Goal: Task Accomplishment & Management: Manage account settings

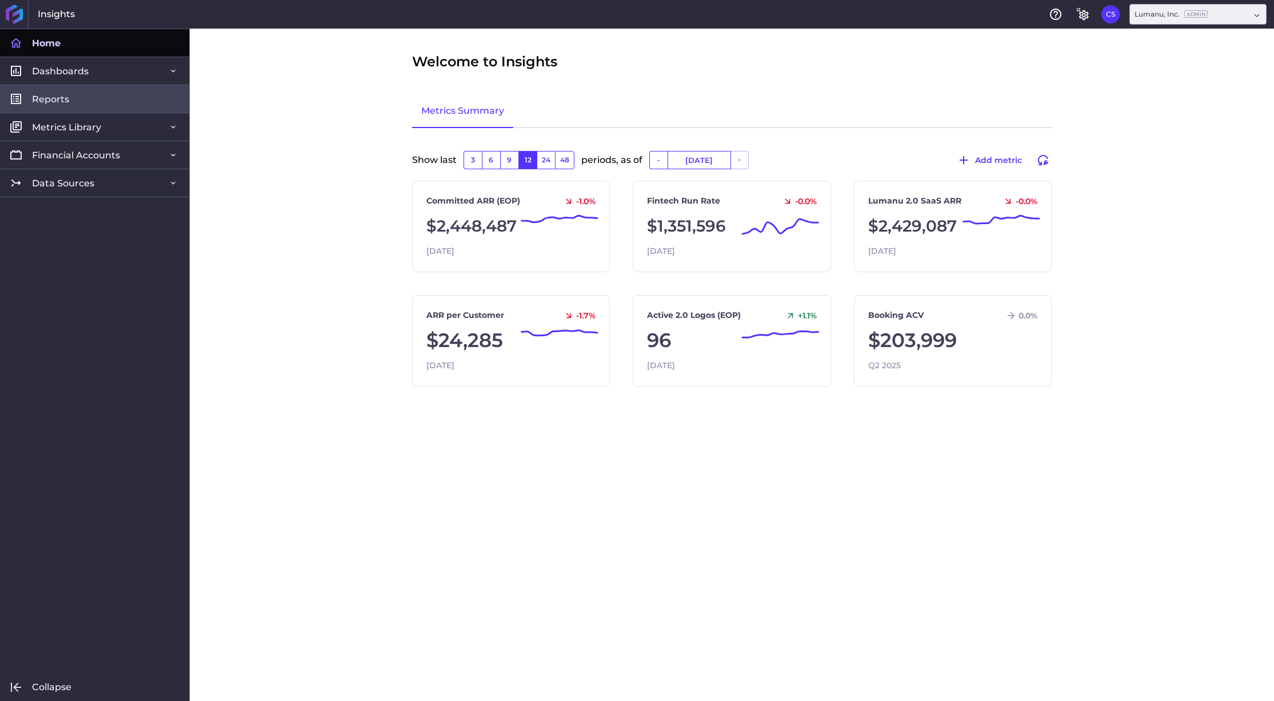
click at [79, 93] on link "Reports" at bounding box center [94, 99] width 189 height 28
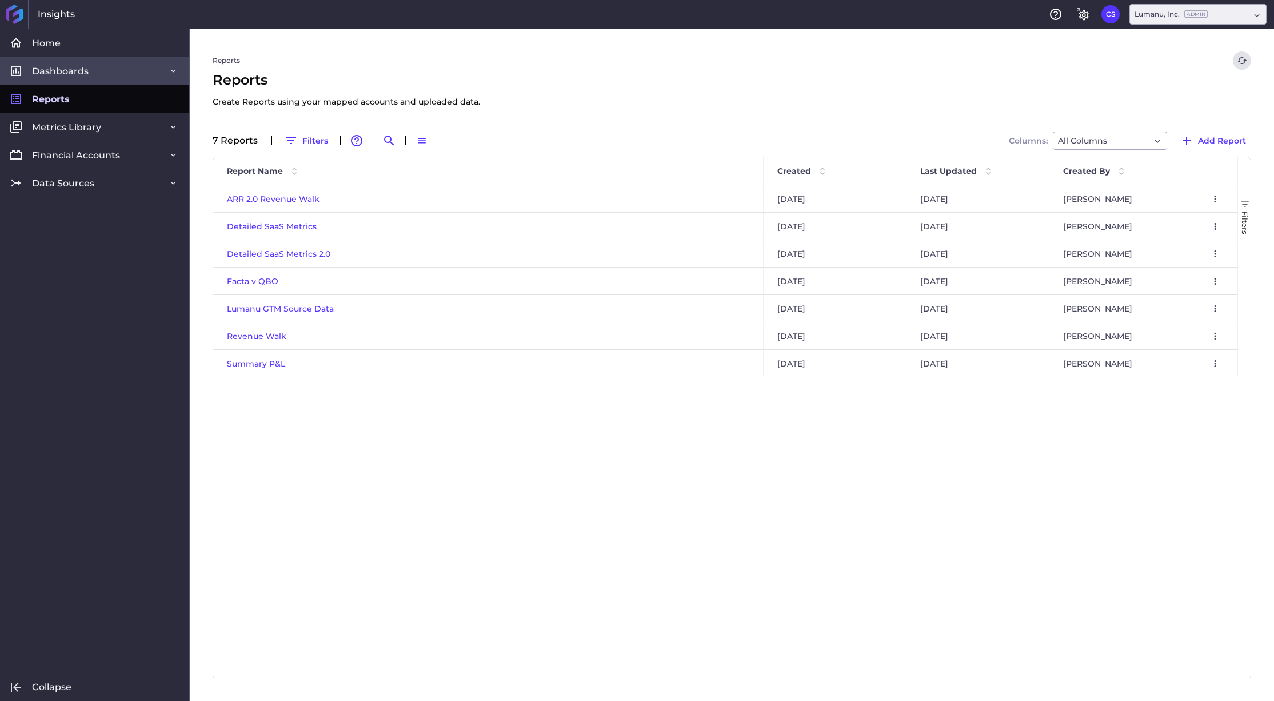
click at [73, 59] on link "Dashboards" at bounding box center [94, 71] width 189 height 28
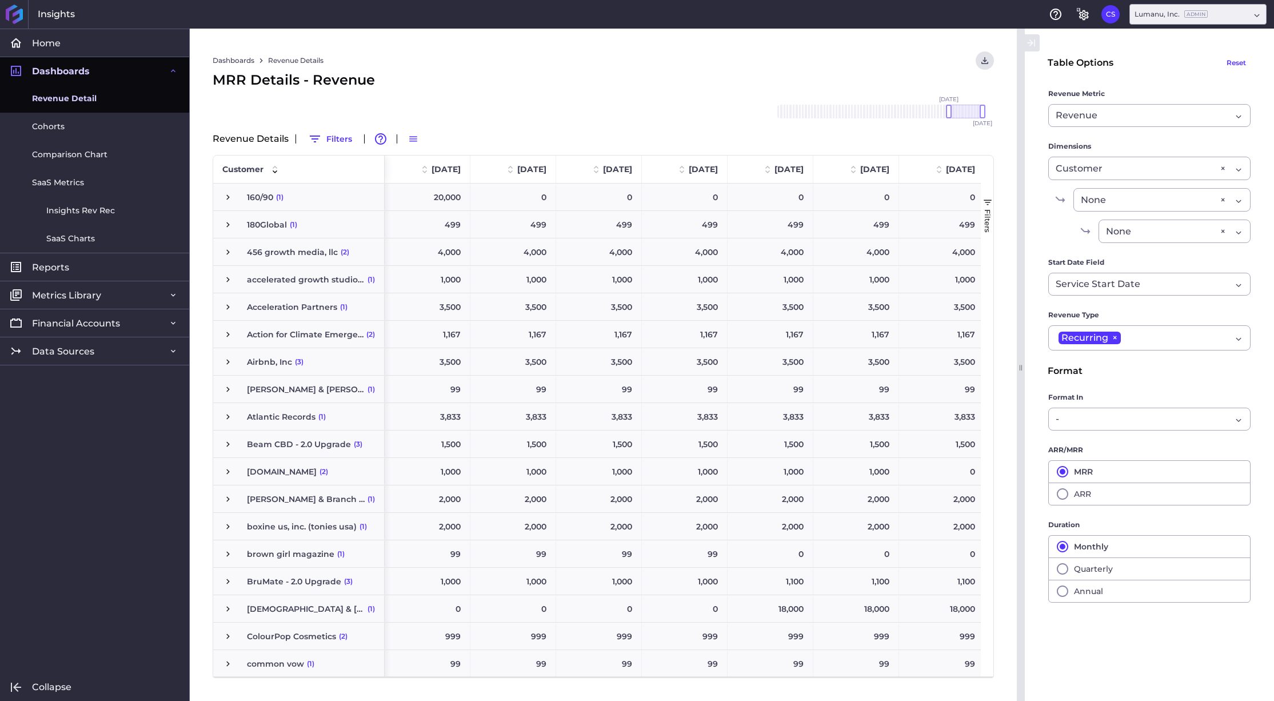
click at [69, 98] on span "Revenue Detail" at bounding box center [64, 99] width 65 height 12
click at [986, 202] on span "button" at bounding box center [987, 202] width 10 height 10
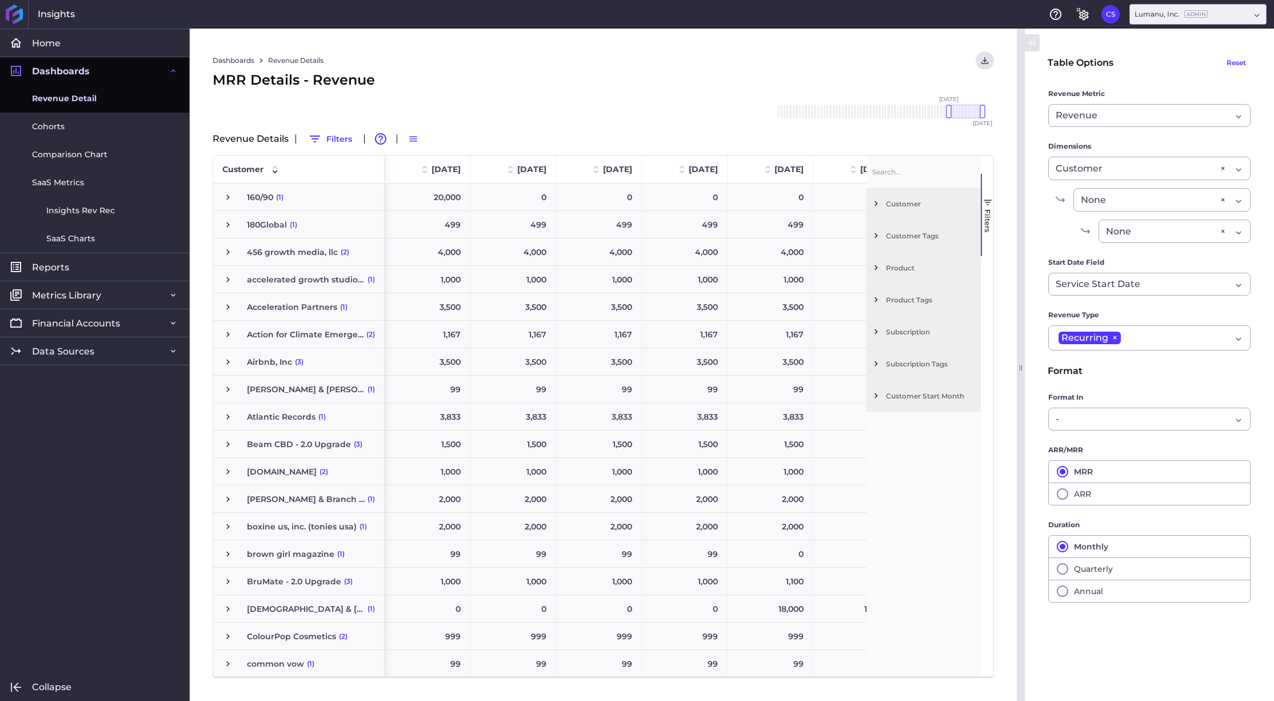
click at [910, 238] on span "Customer Tags" at bounding box center [931, 235] width 90 height 9
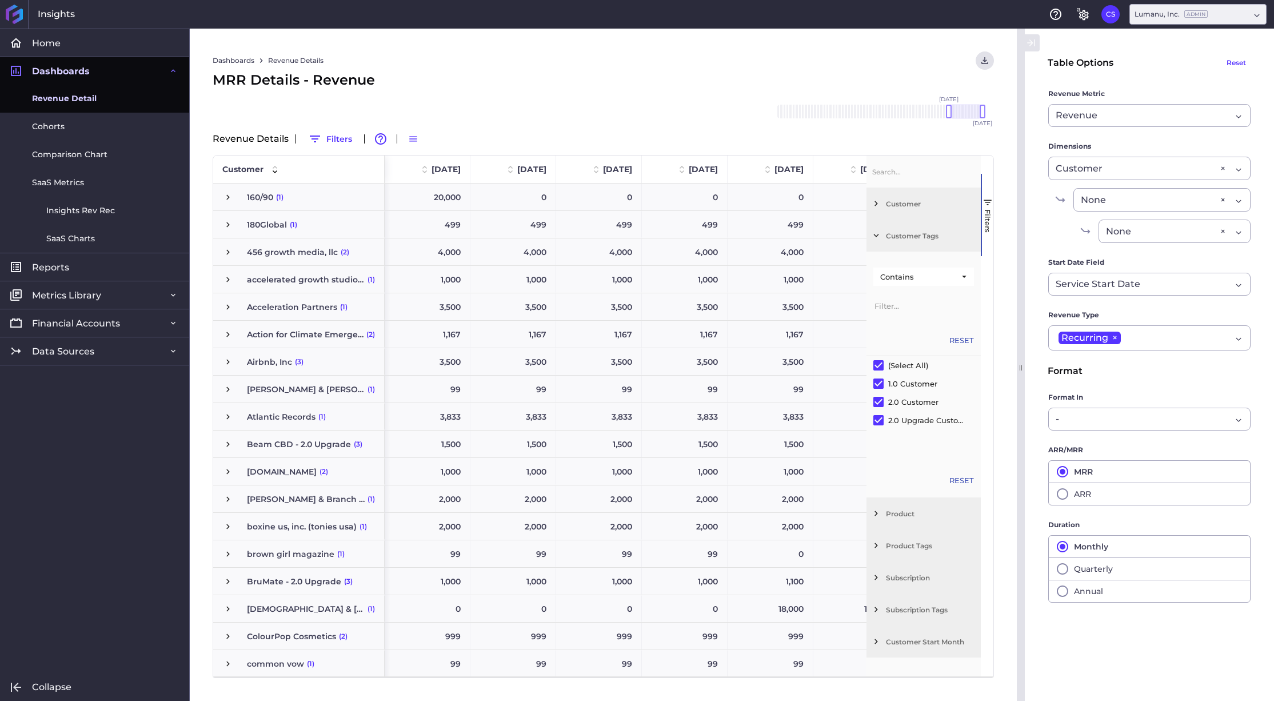
click at [904, 235] on span "Customer Tags" at bounding box center [931, 235] width 90 height 9
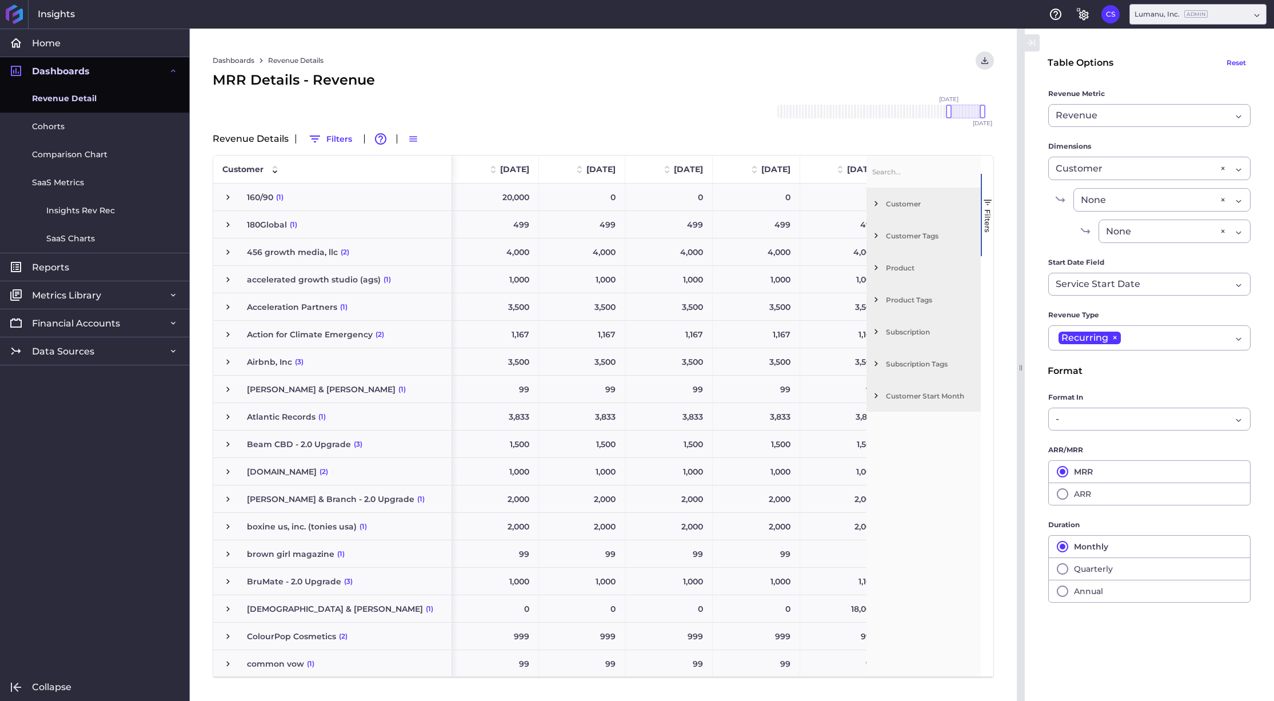
click at [900, 265] on span "Product" at bounding box center [931, 267] width 90 height 9
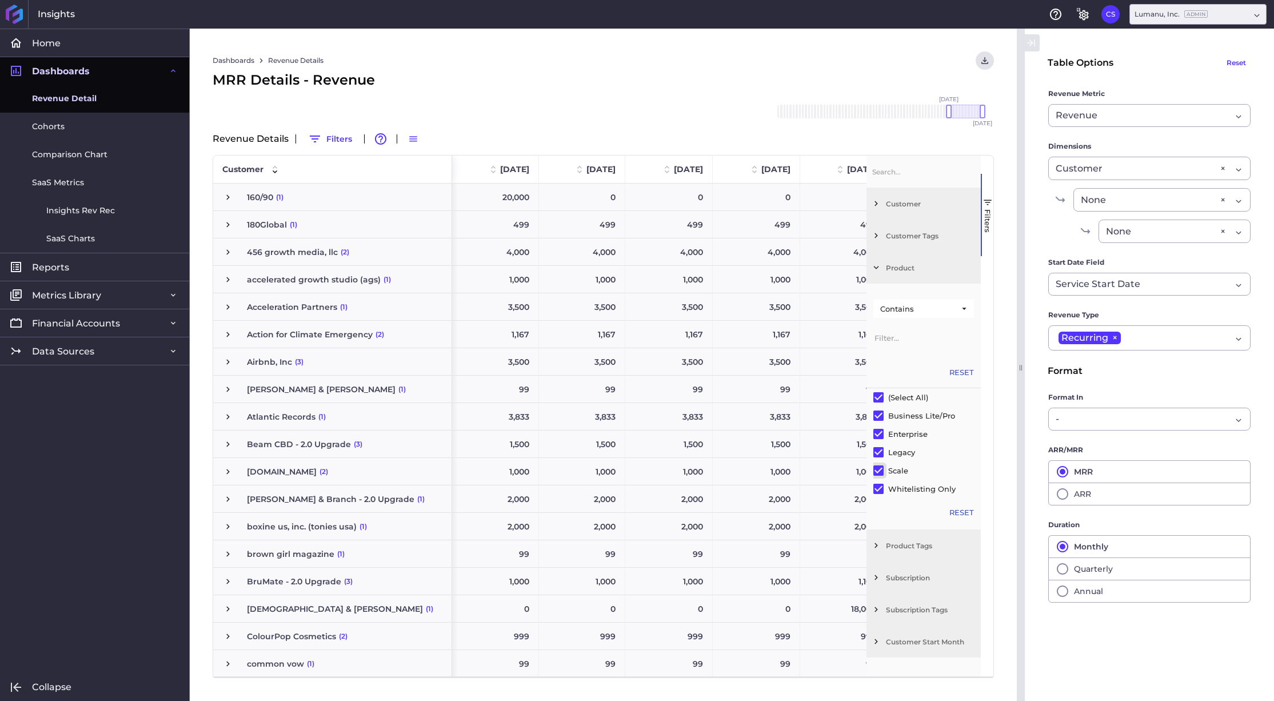
click at [877, 467] on input "Filter List" at bounding box center [878, 470] width 10 height 10
checkbox input "false"
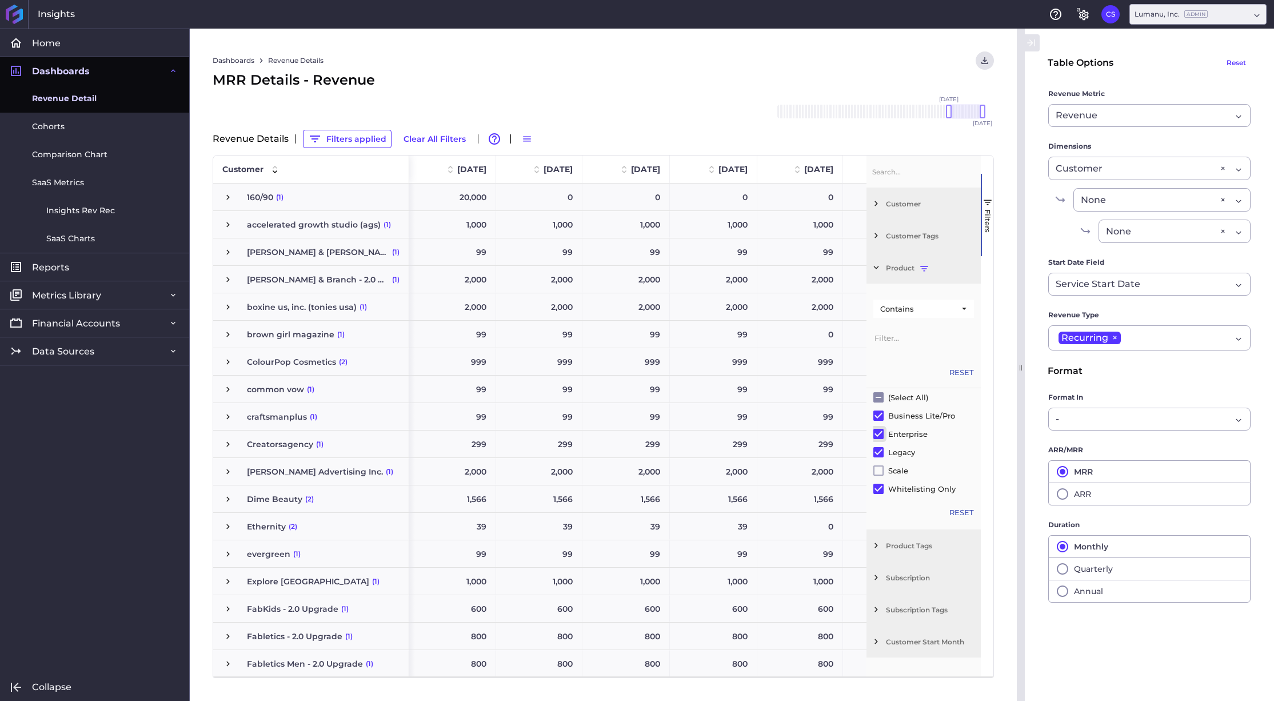
click at [878, 433] on input "Filter List" at bounding box center [878, 434] width 10 height 10
checkbox input "false"
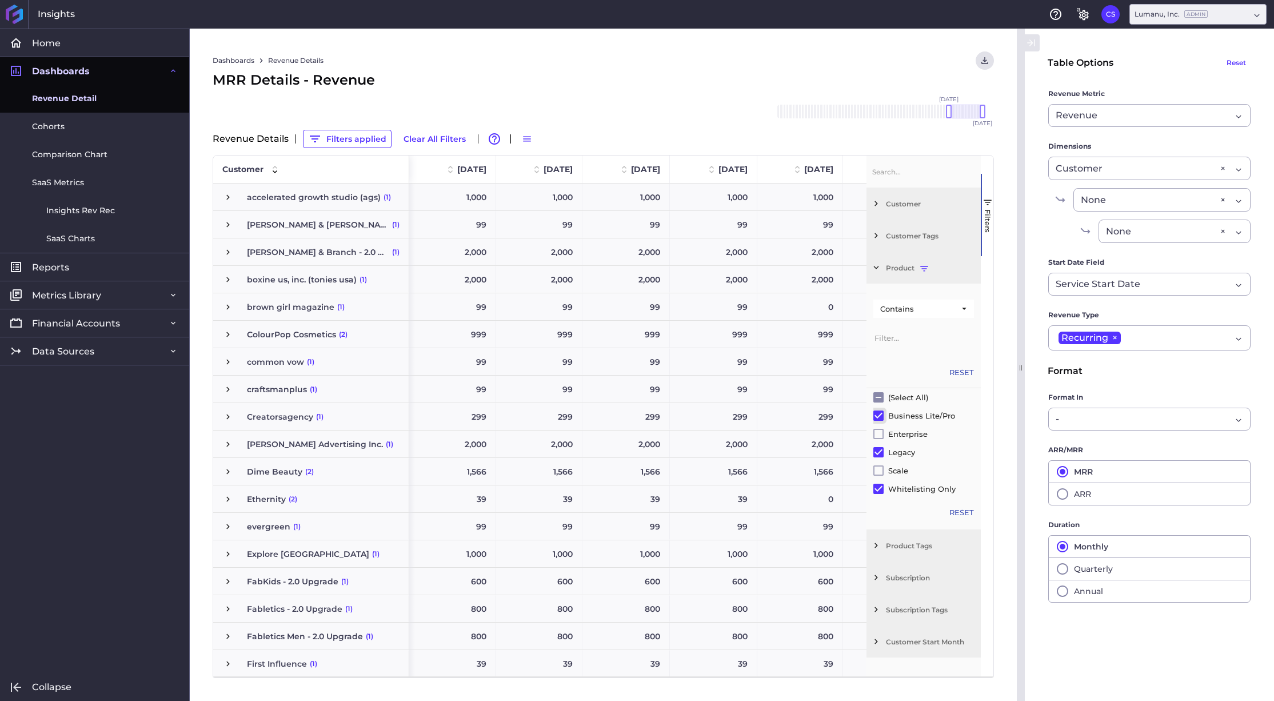
click at [878, 412] on input "Filter List" at bounding box center [878, 415] width 10 height 10
checkbox input "false"
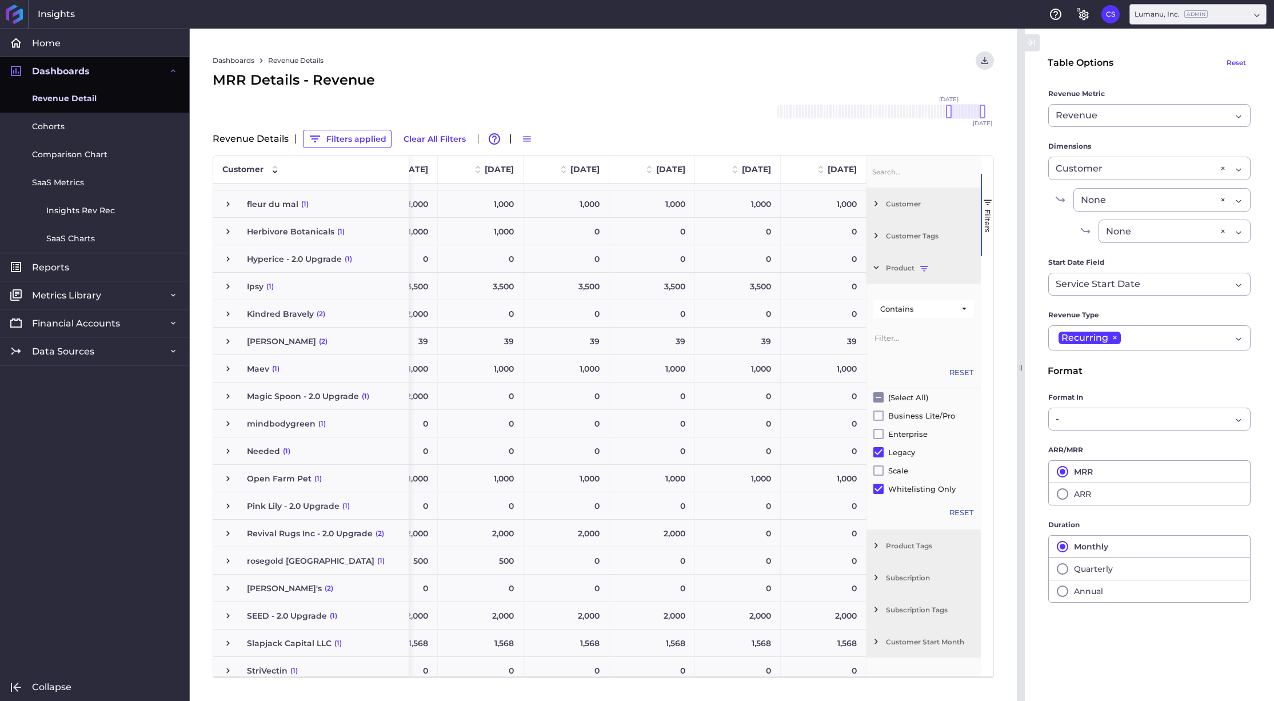
scroll to position [577, 0]
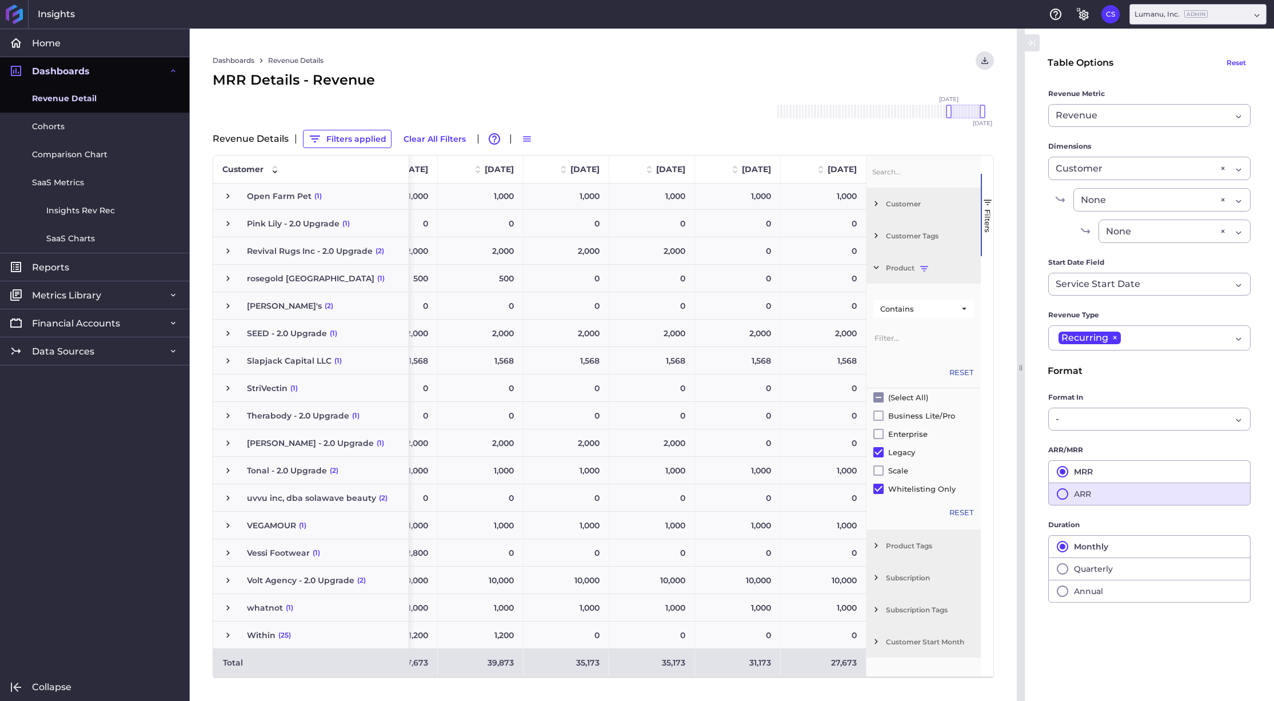
click at [1060, 497] on icon "button" at bounding box center [1063, 494] width 14 height 14
click at [1083, 13] on icon "General Settings" at bounding box center [1084, 15] width 10 height 10
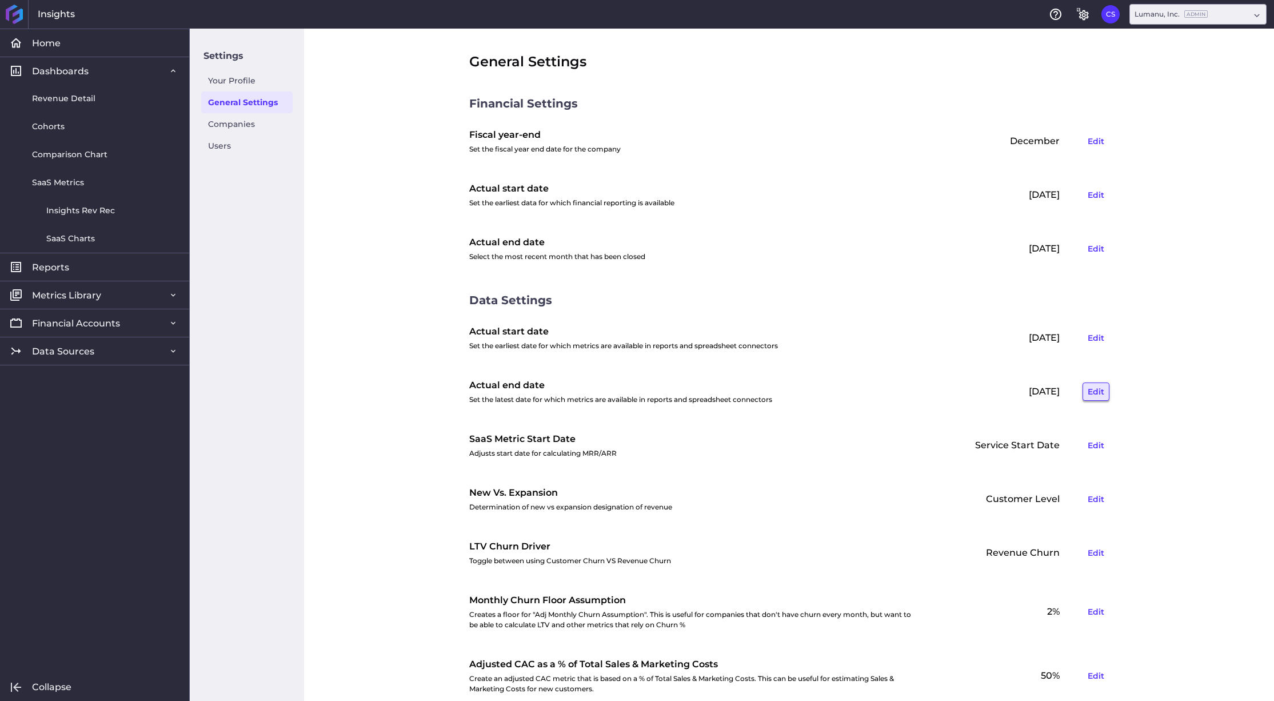
click at [1091, 393] on button "Edit" at bounding box center [1096, 391] width 27 height 18
click at [1001, 393] on icon at bounding box center [998, 391] width 10 height 10
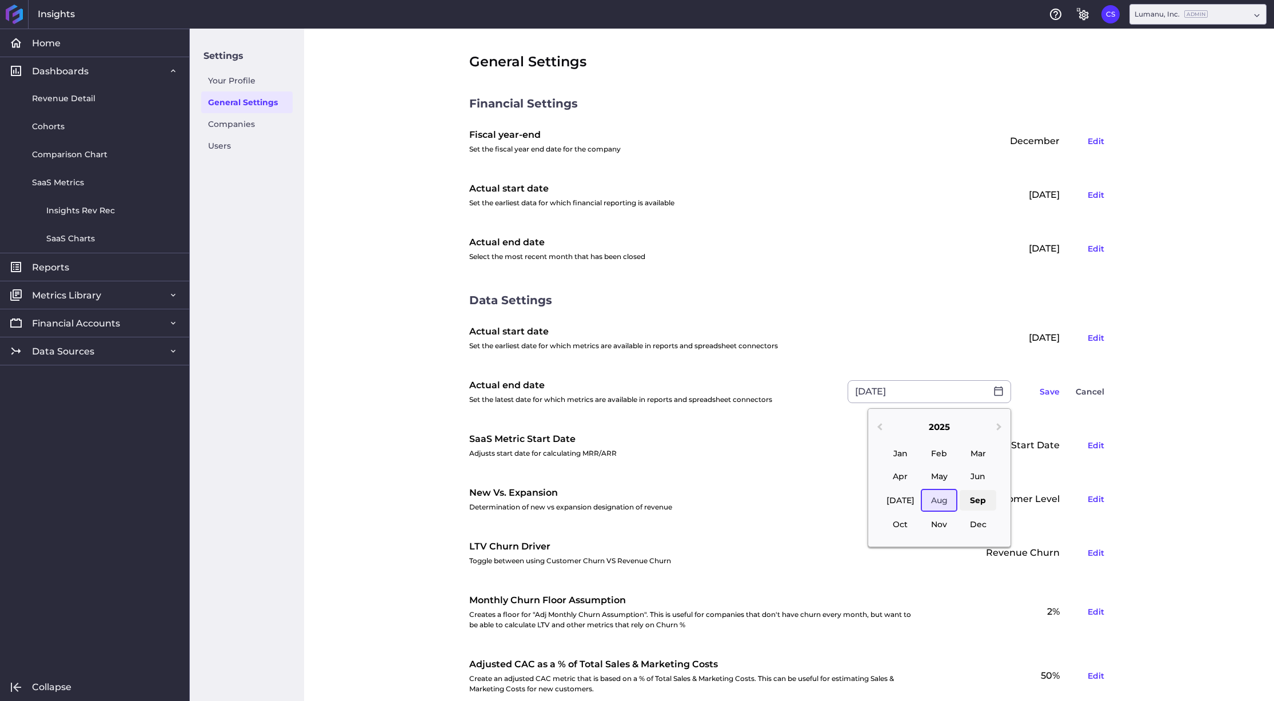
click at [977, 507] on div "Sep" at bounding box center [978, 500] width 37 height 21
type input "[DATE]"
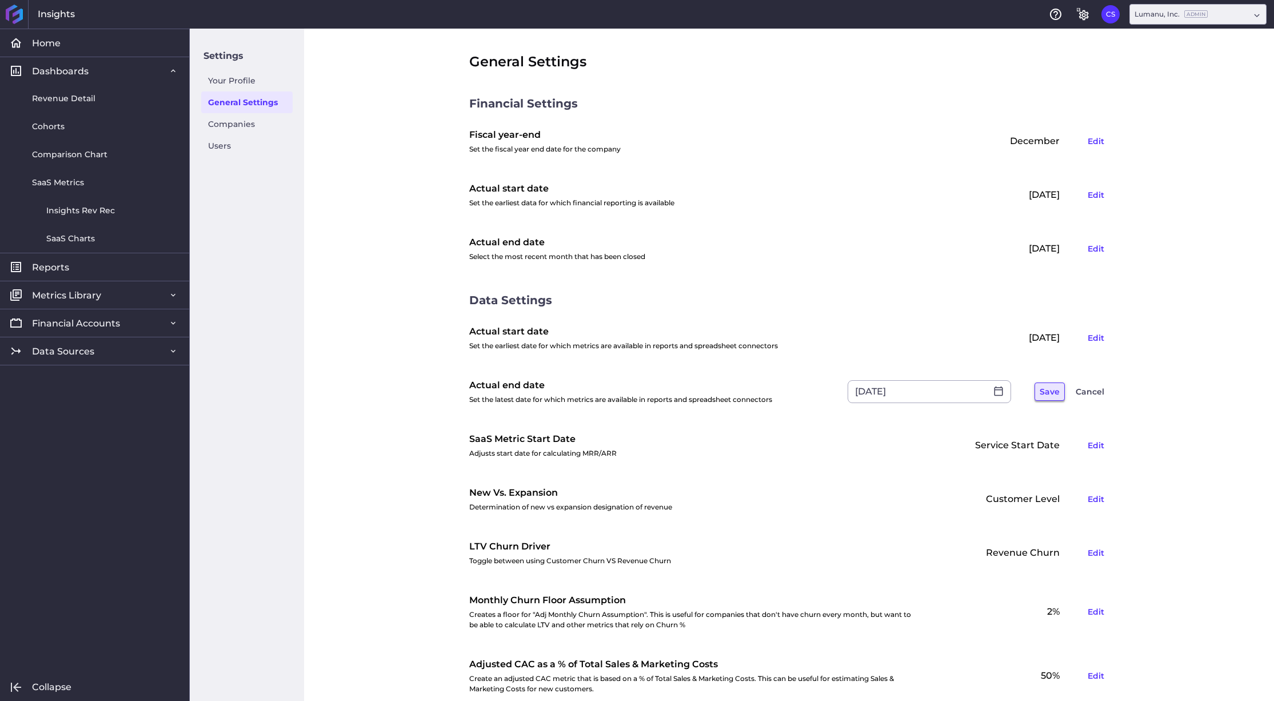
click at [1049, 394] on button "Save" at bounding box center [1049, 391] width 30 height 18
click at [1095, 245] on button "Edit" at bounding box center [1096, 248] width 27 height 18
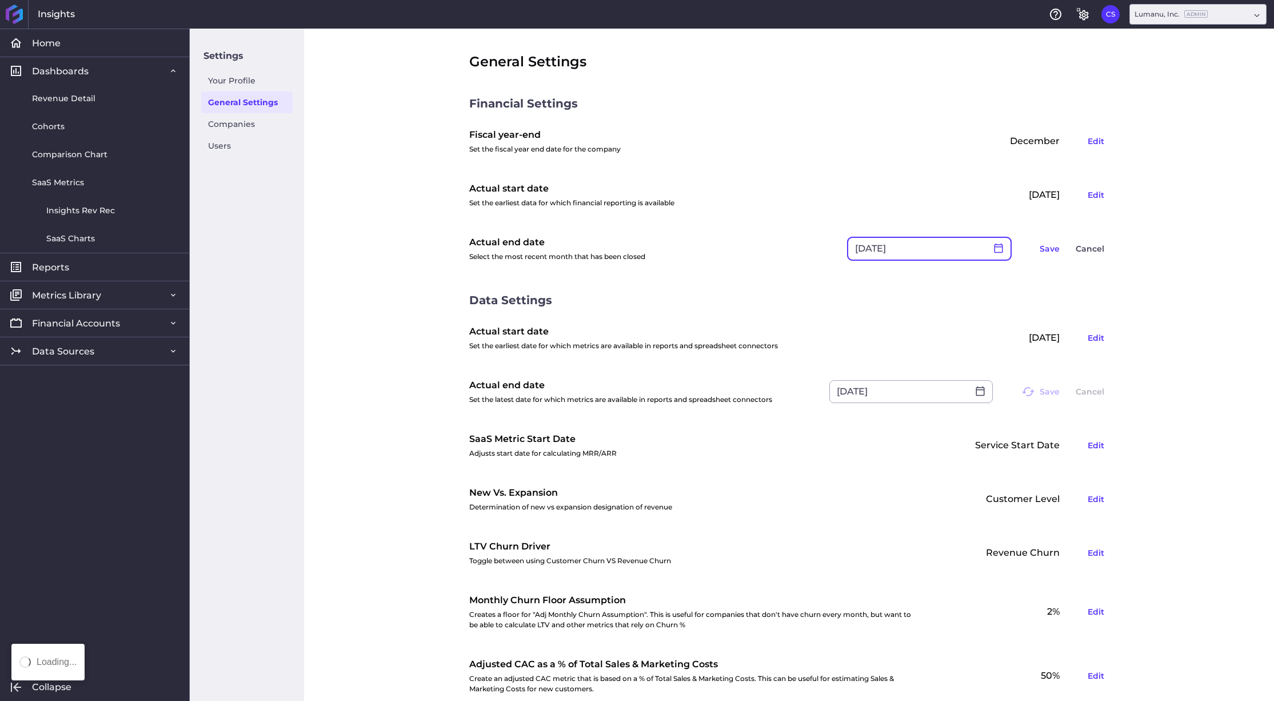
click at [998, 250] on icon at bounding box center [998, 248] width 10 height 10
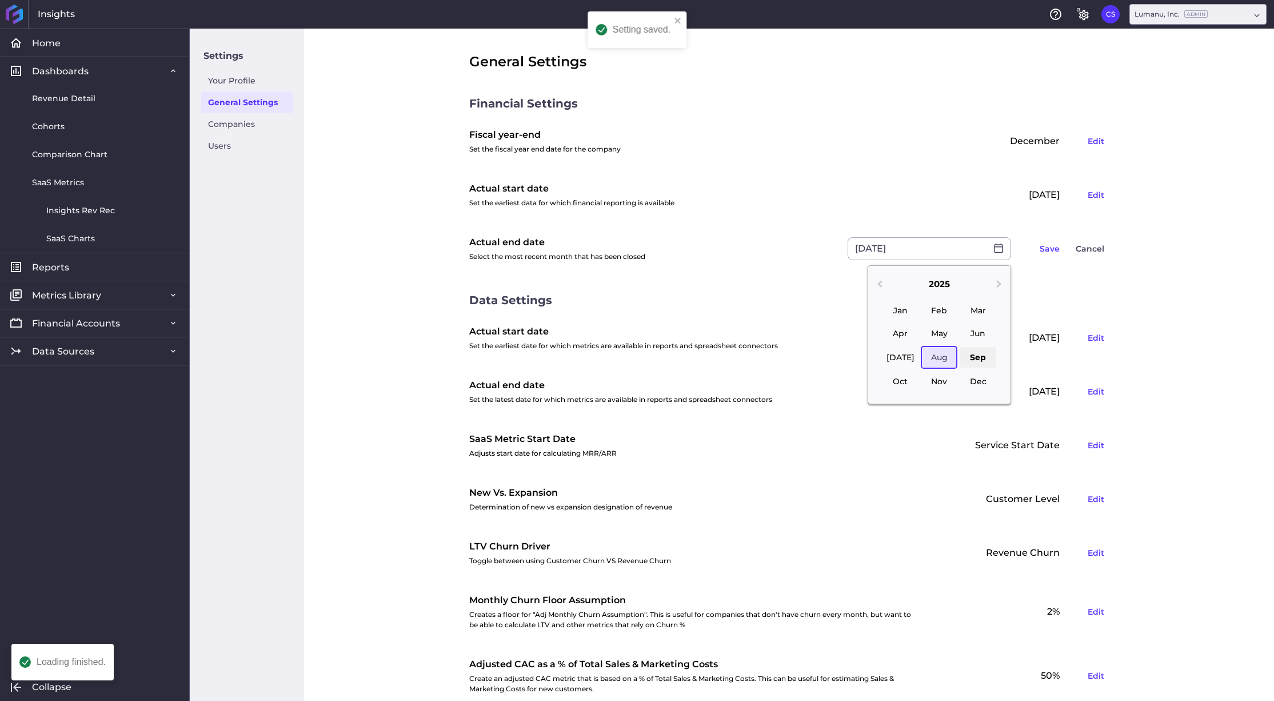
click at [973, 363] on div "Sep" at bounding box center [978, 357] width 37 height 21
type input "[DATE]"
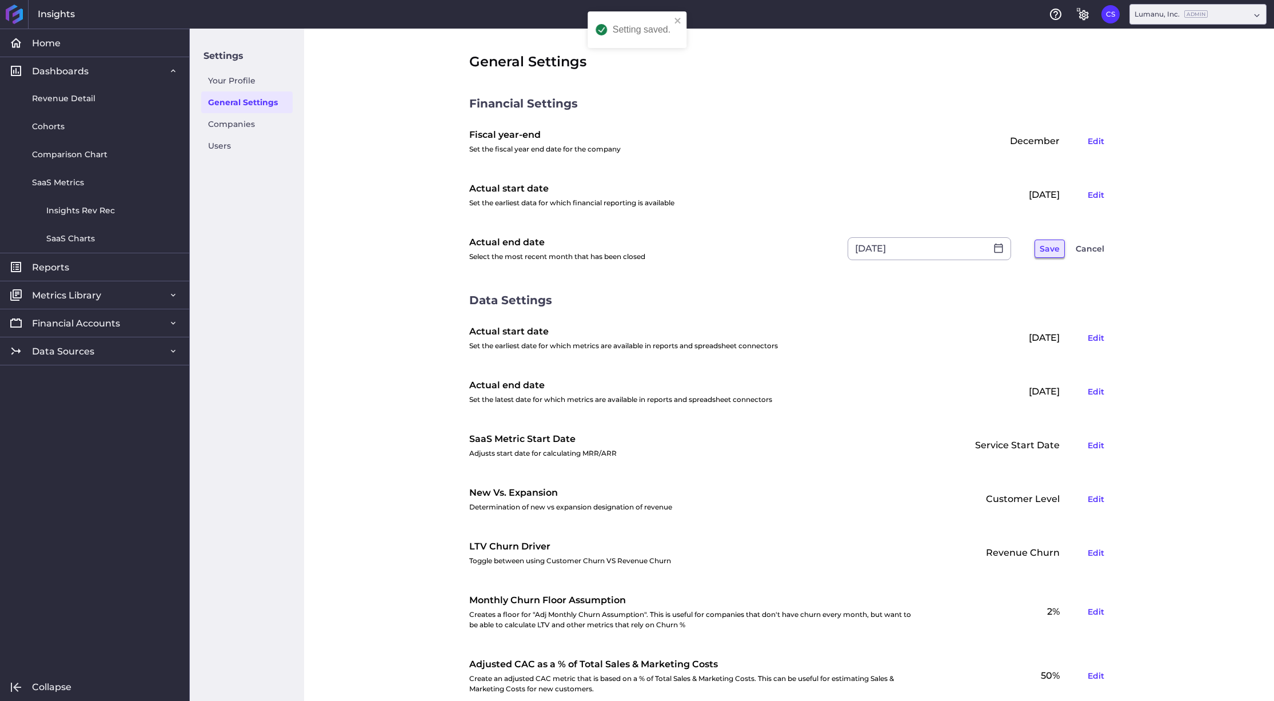
click at [1051, 248] on button "Save" at bounding box center [1049, 248] width 30 height 18
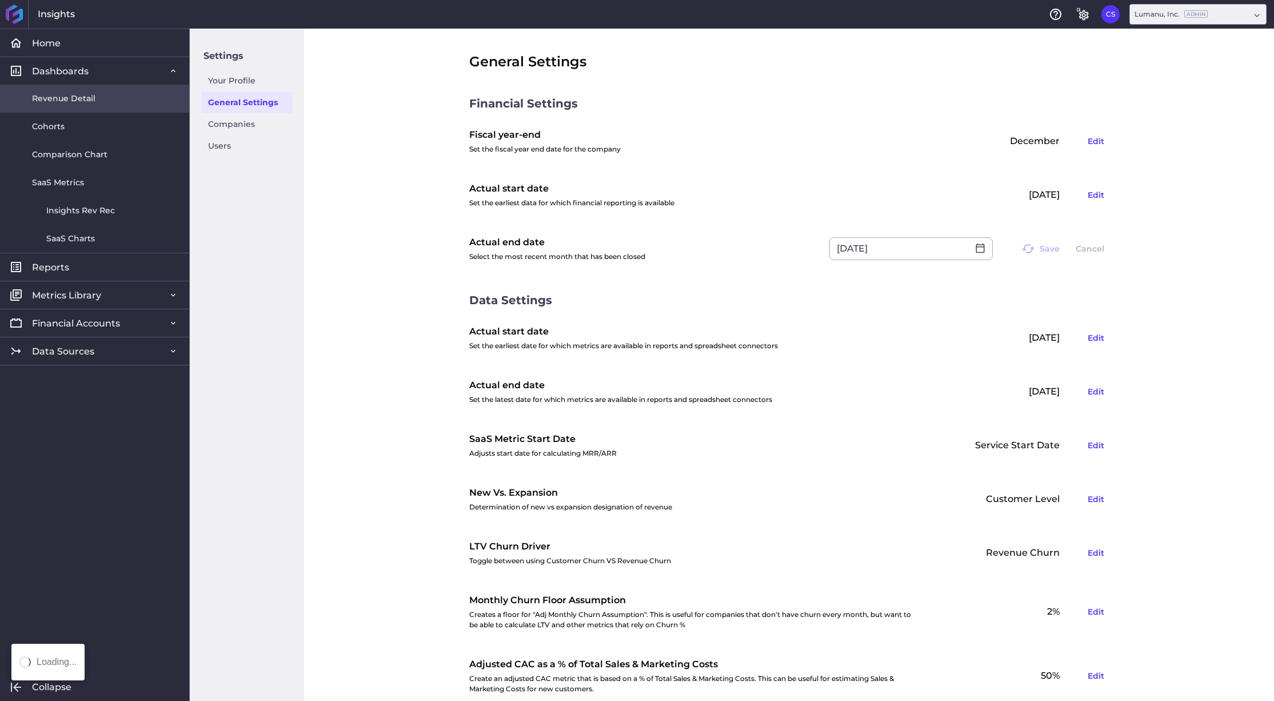
click at [94, 93] on span "Revenue Detail" at bounding box center [63, 99] width 63 height 12
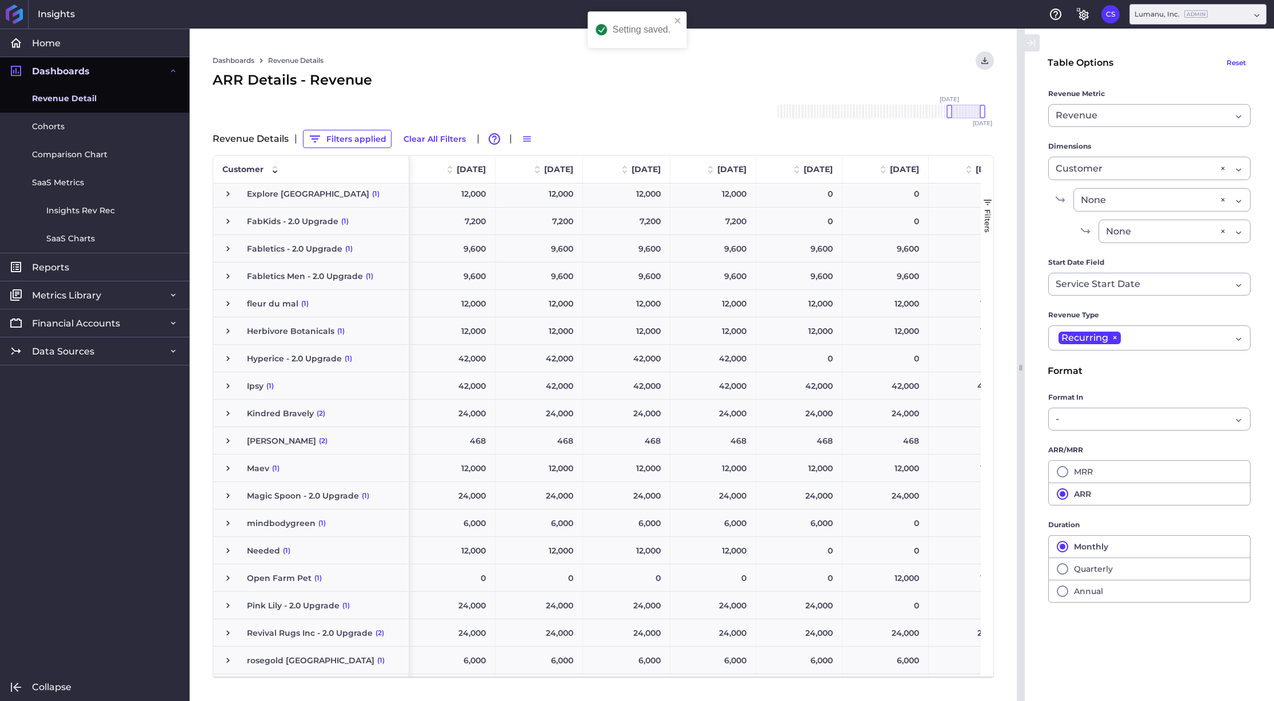
scroll to position [465, 0]
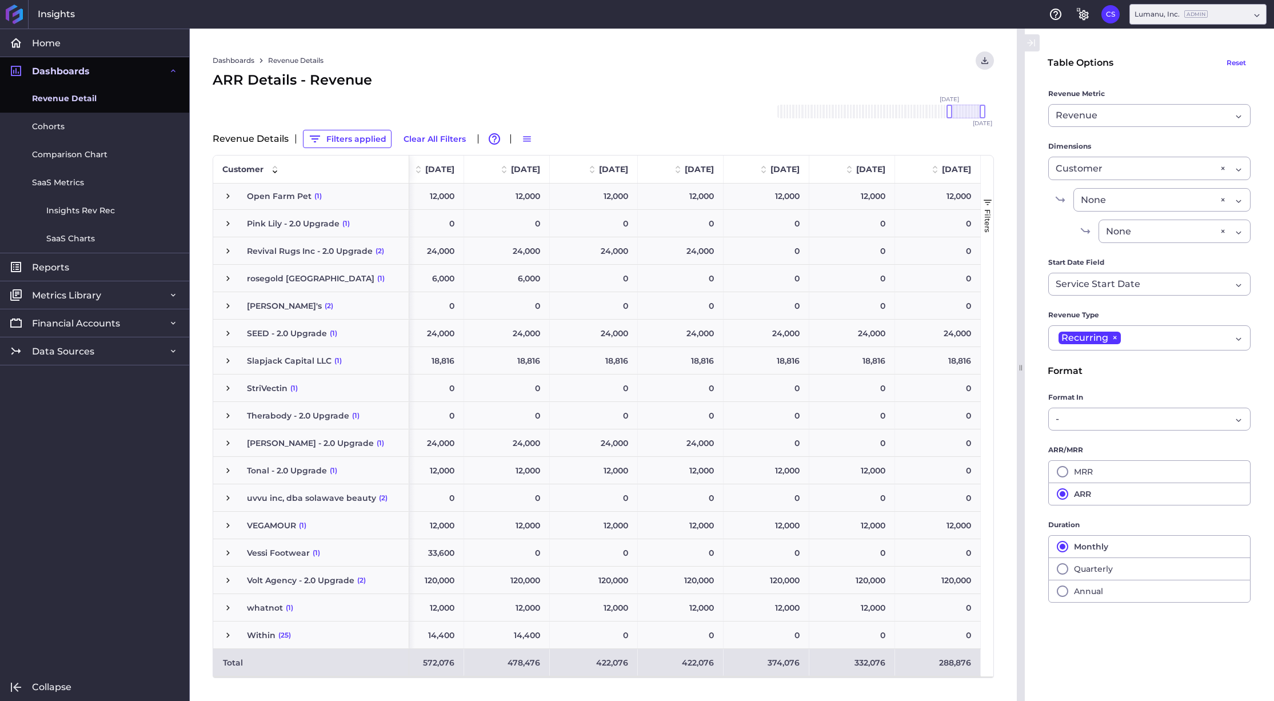
click at [988, 200] on span "button" at bounding box center [987, 202] width 10 height 10
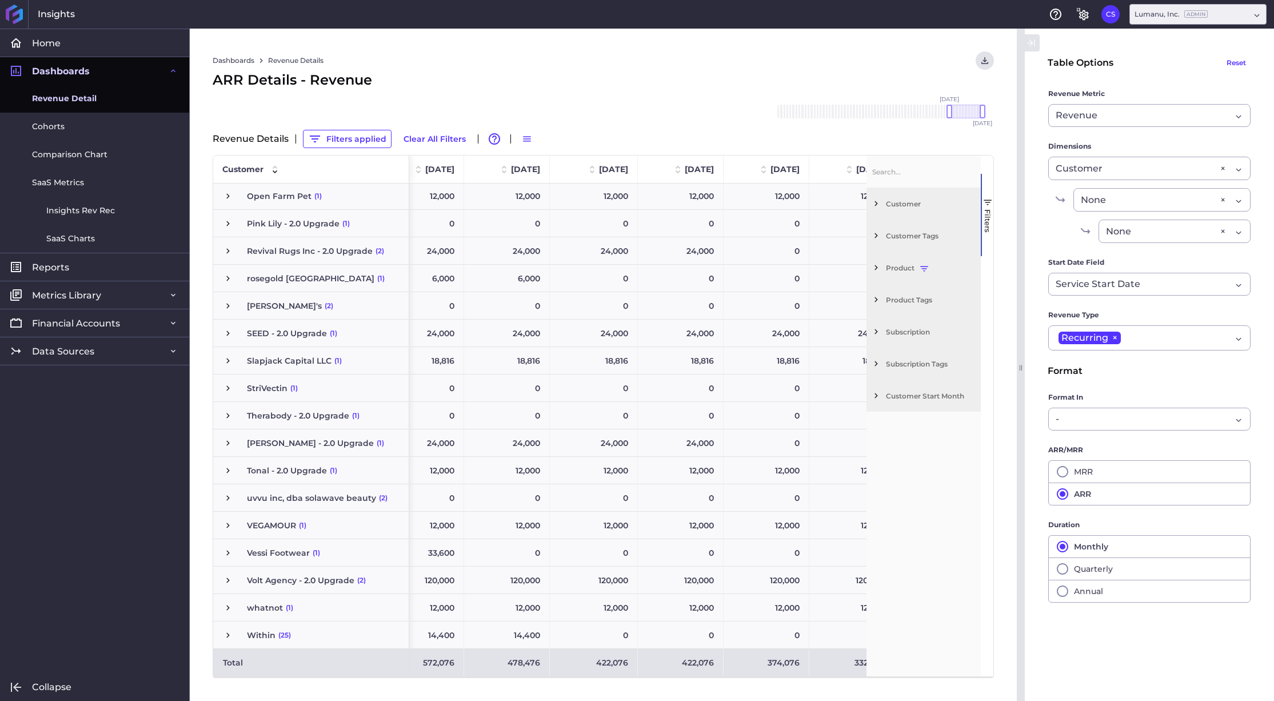
click at [904, 360] on span "Subscription Tags" at bounding box center [931, 364] width 90 height 9
click at [922, 364] on span "Subscription Tags" at bounding box center [931, 364] width 90 height 9
click at [901, 299] on span "Product Tags" at bounding box center [931, 299] width 90 height 9
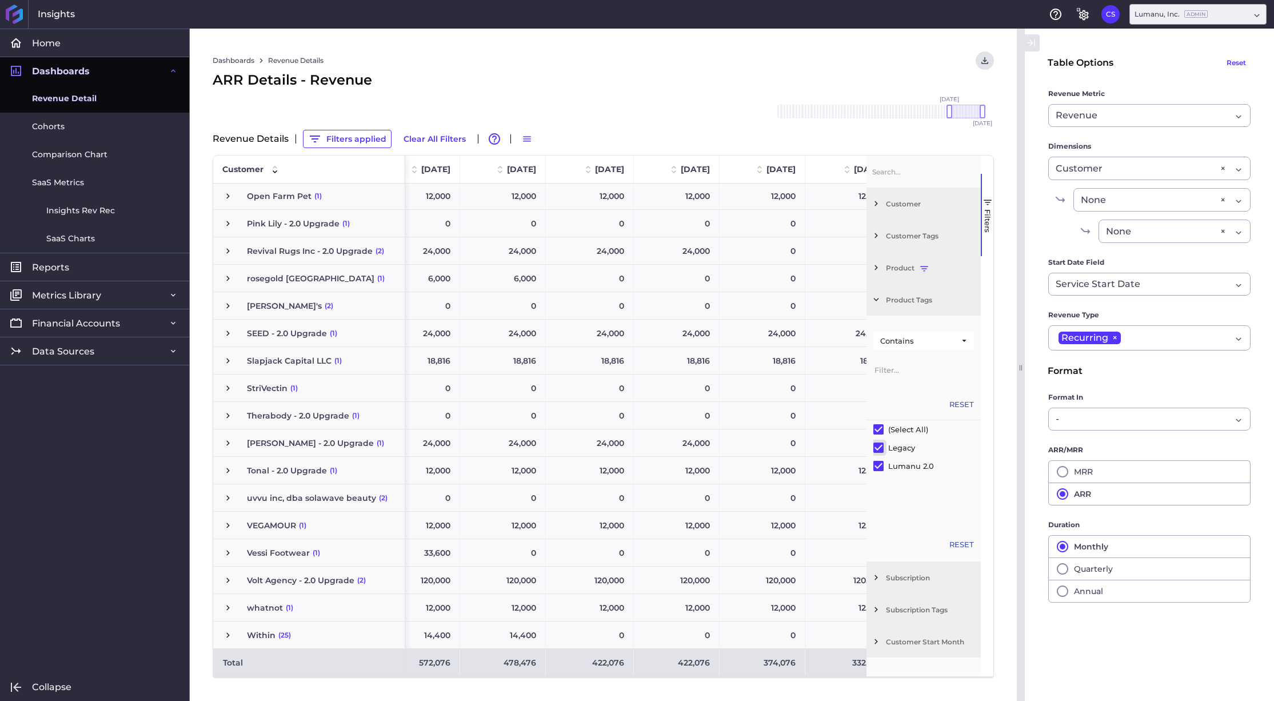
click at [877, 446] on input "Filter List" at bounding box center [878, 447] width 10 height 10
checkbox input "false"
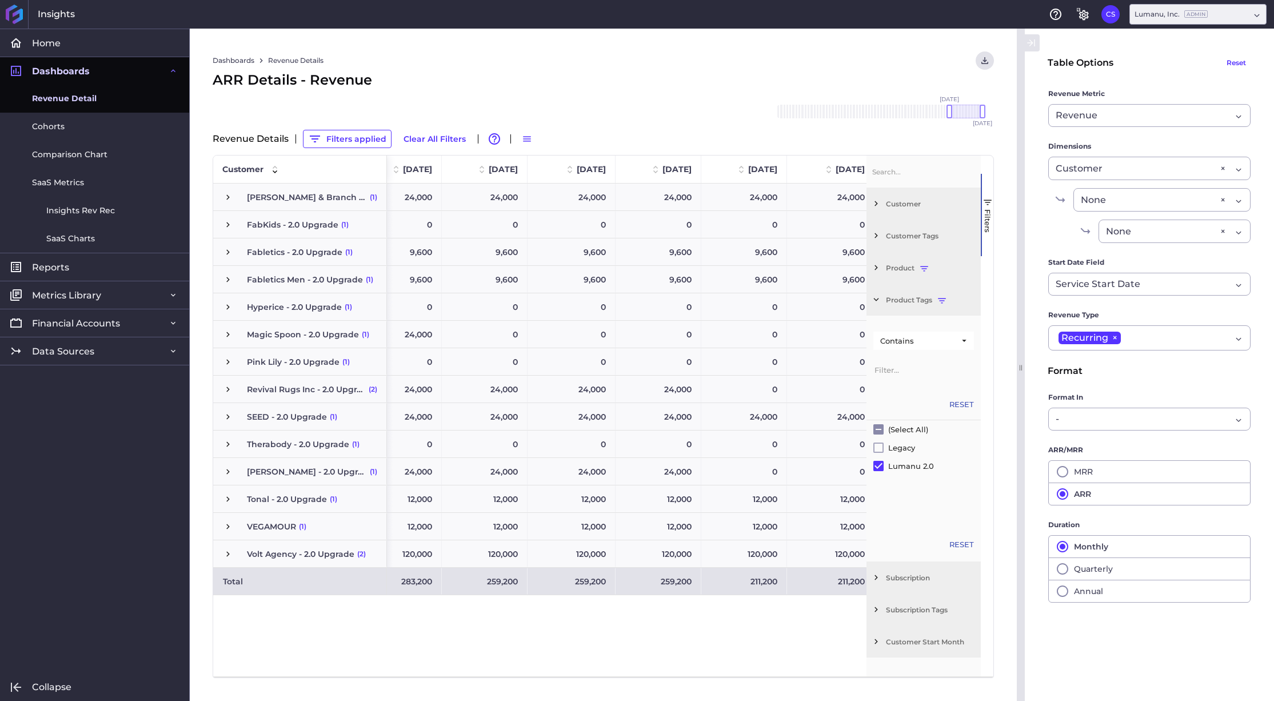
click at [808, 660] on div "12,000 12,000 12,000 12,000 12,000 12,000 12,000 0 12,000 12,000 12,000 12,000 …" at bounding box center [627, 429] width 480 height 493
click at [801, 624] on div "12,000 12,000 12,000 12,000 12,000 12,000 12,000 0 12,000 12,000 12,000 12,000 …" at bounding box center [627, 429] width 480 height 493
click at [987, 195] on button "Filters" at bounding box center [987, 215] width 13 height 82
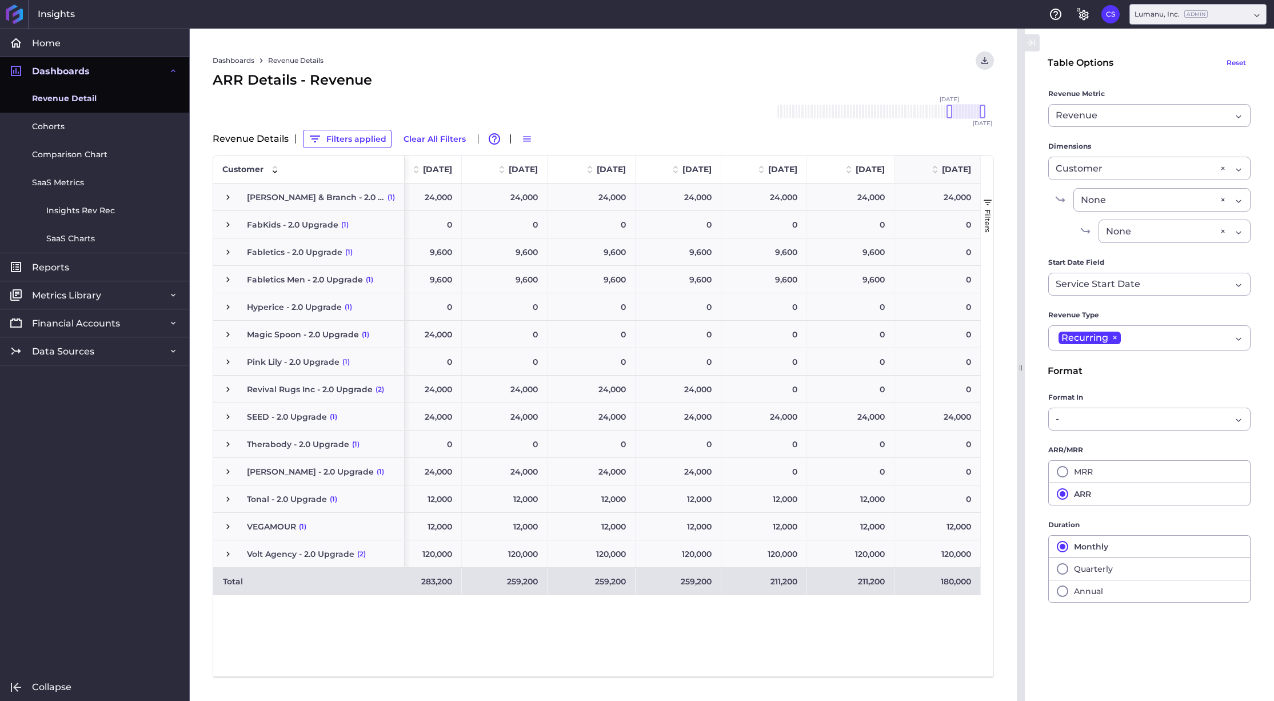
click at [928, 166] on span at bounding box center [935, 169] width 14 height 14
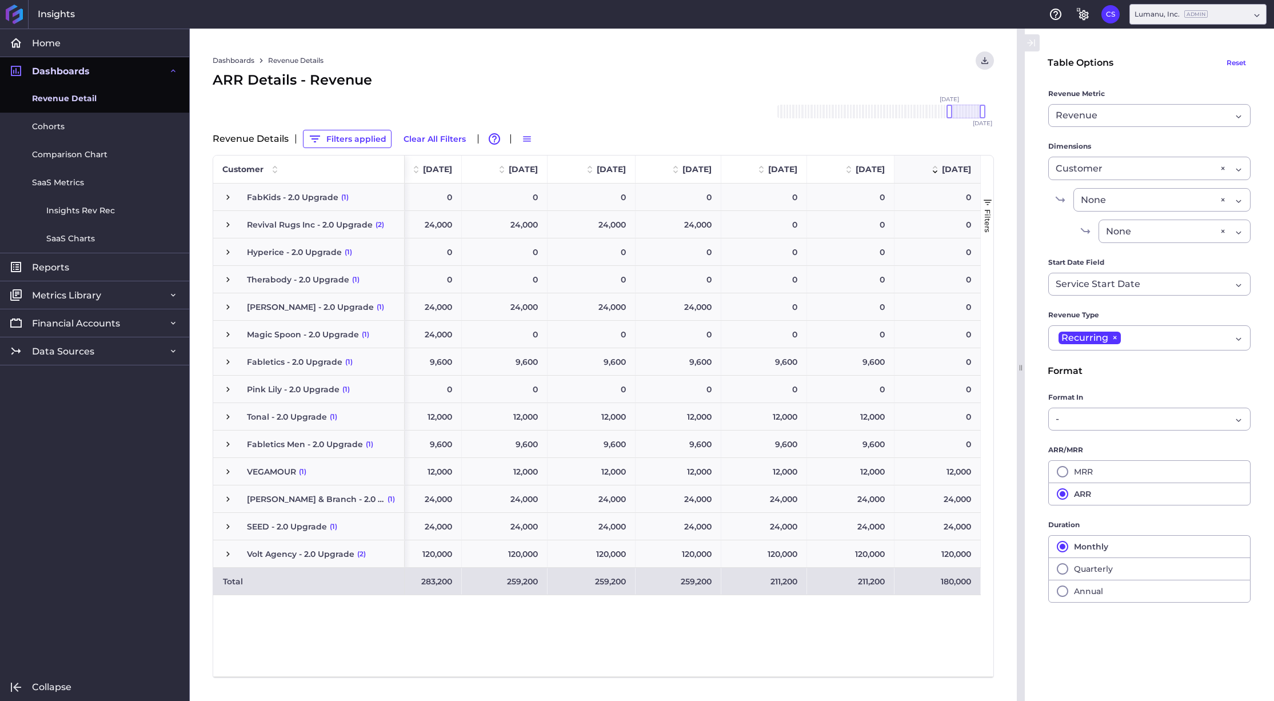
click at [928, 166] on span at bounding box center [935, 169] width 14 height 14
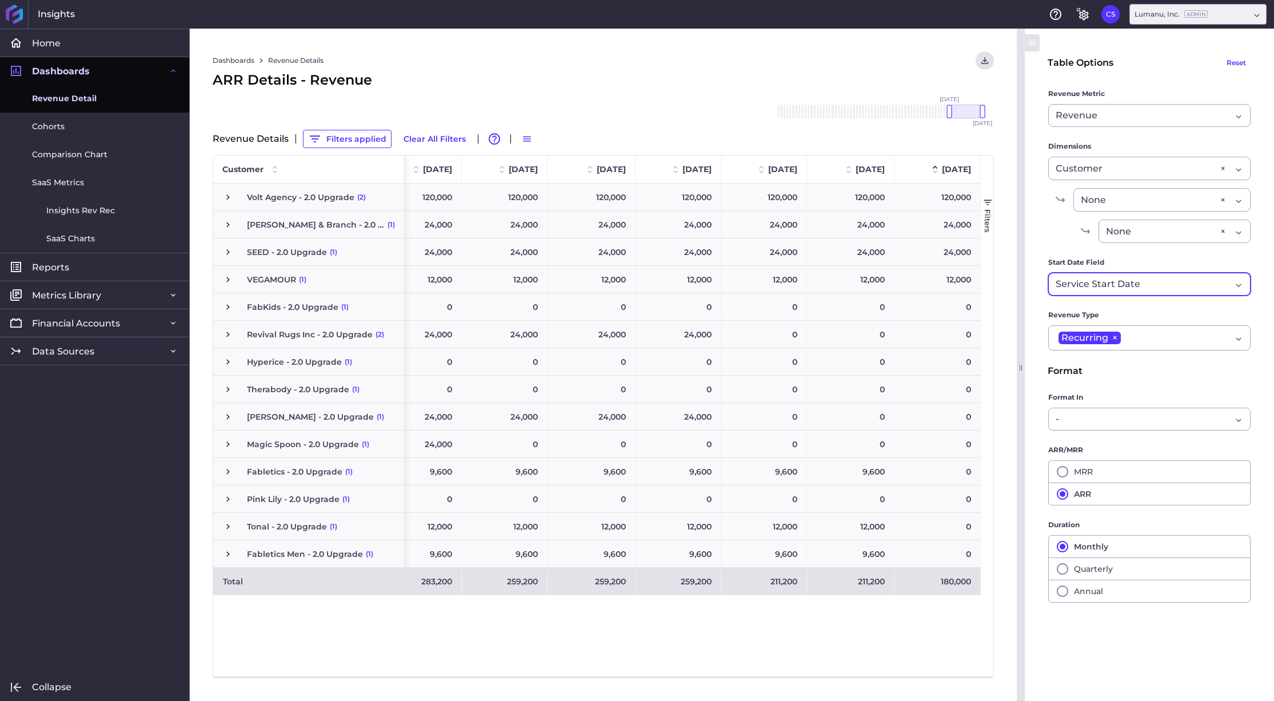
click at [1185, 285] on div "Service Start Date" at bounding box center [1143, 284] width 175 height 14
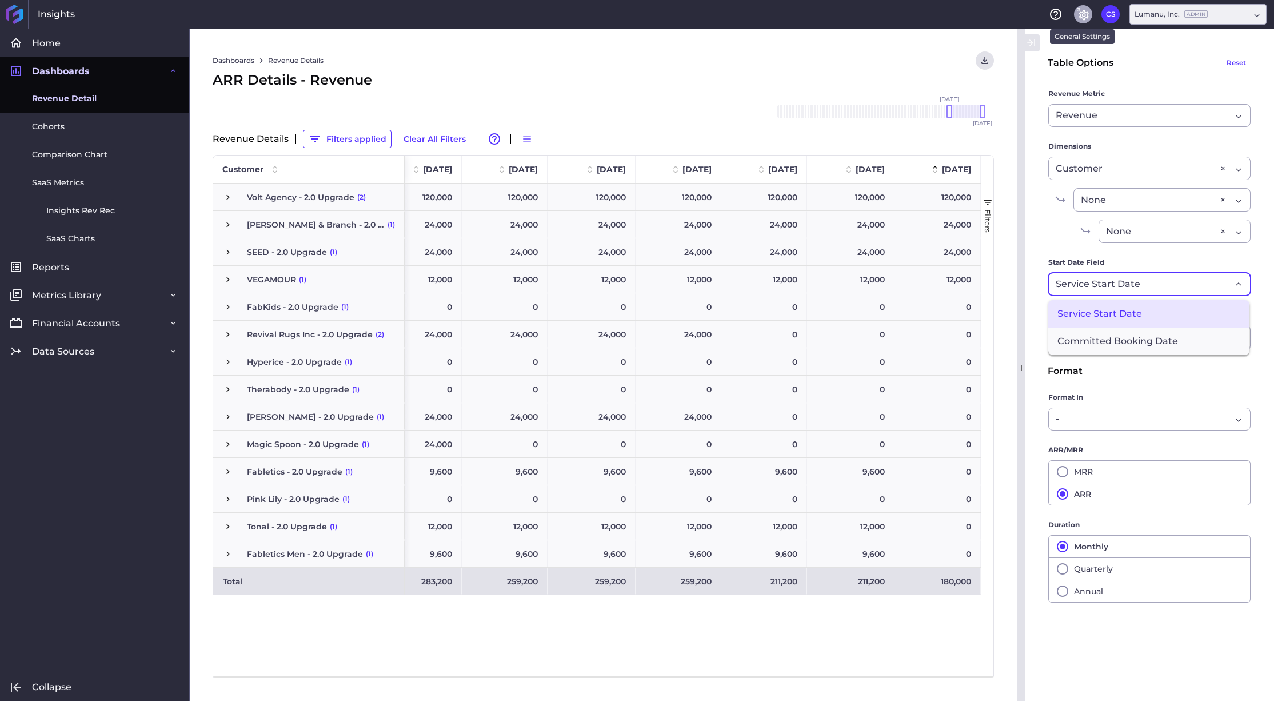
click at [1084, 15] on icon "General Settings" at bounding box center [1083, 14] width 14 height 14
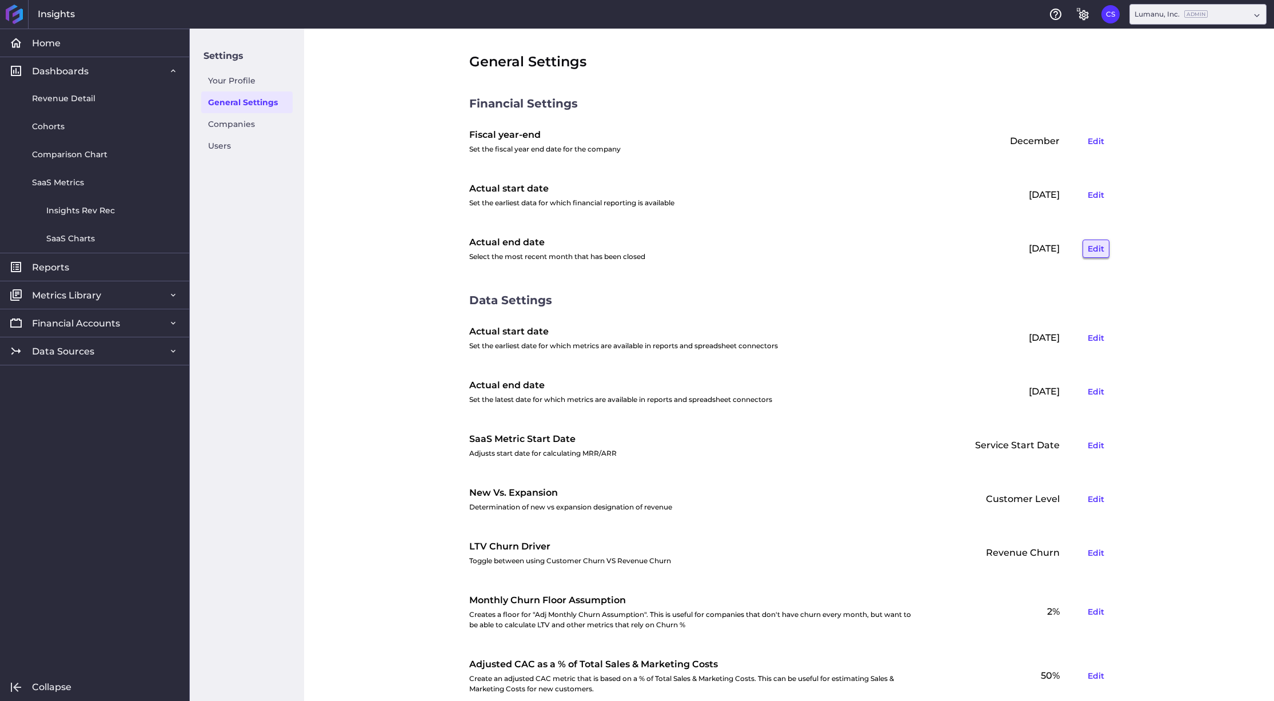
click at [1092, 246] on button "Edit" at bounding box center [1096, 248] width 27 height 18
click at [1085, 253] on button "Cancel" at bounding box center [1090, 248] width 39 height 18
click at [1091, 390] on button "Edit" at bounding box center [1096, 391] width 27 height 18
click at [983, 388] on input "[DATE]" at bounding box center [917, 392] width 138 height 22
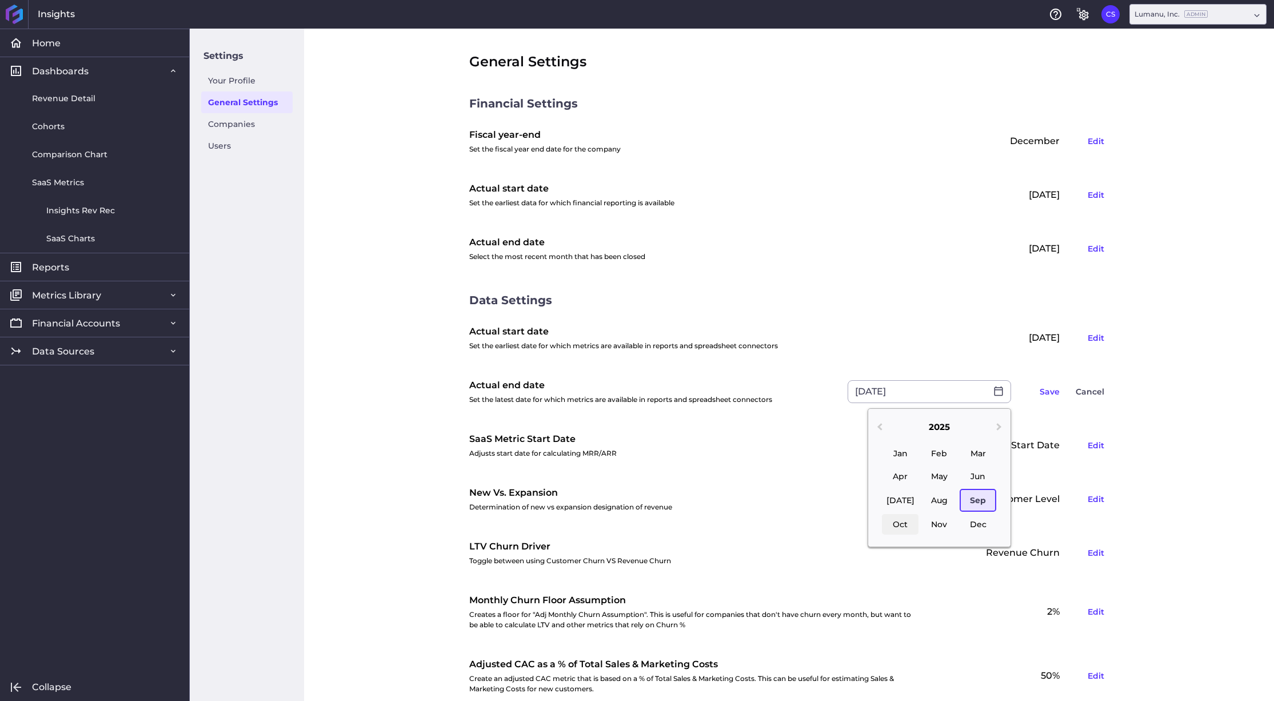
click at [908, 518] on div "Oct" at bounding box center [900, 524] width 37 height 21
type input "[DATE]"
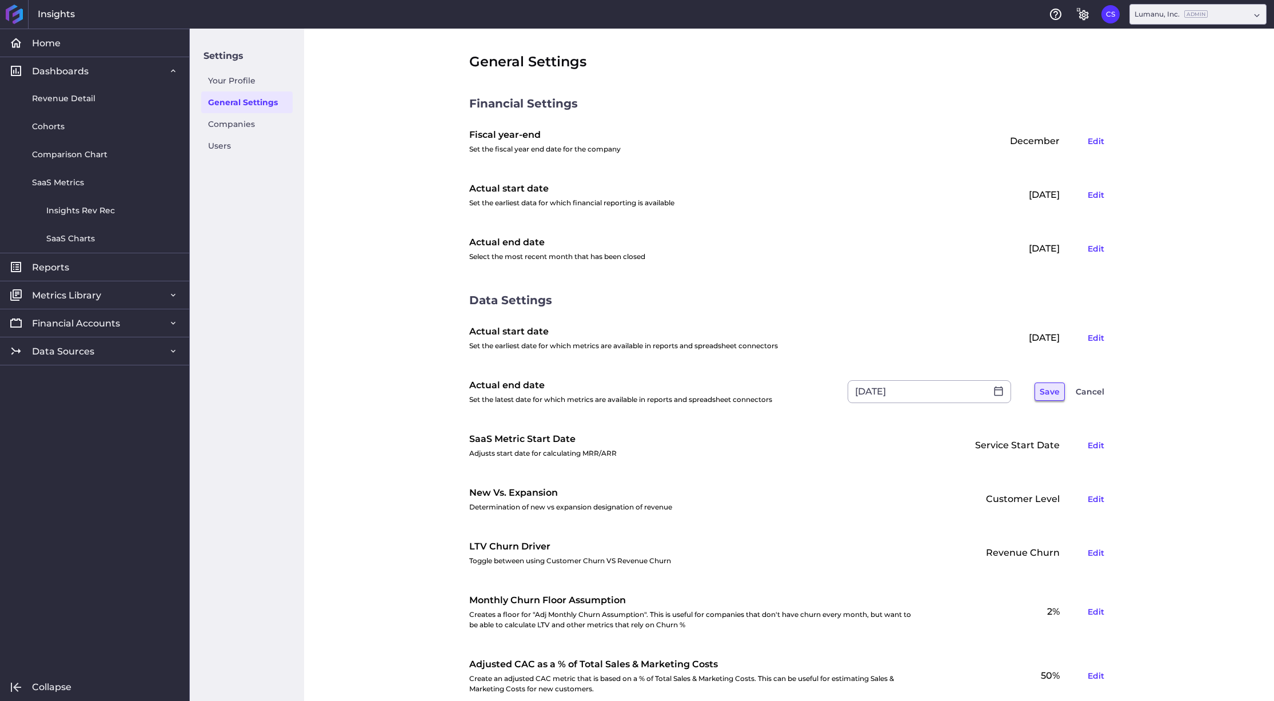
click at [1057, 391] on button "Save" at bounding box center [1049, 391] width 30 height 18
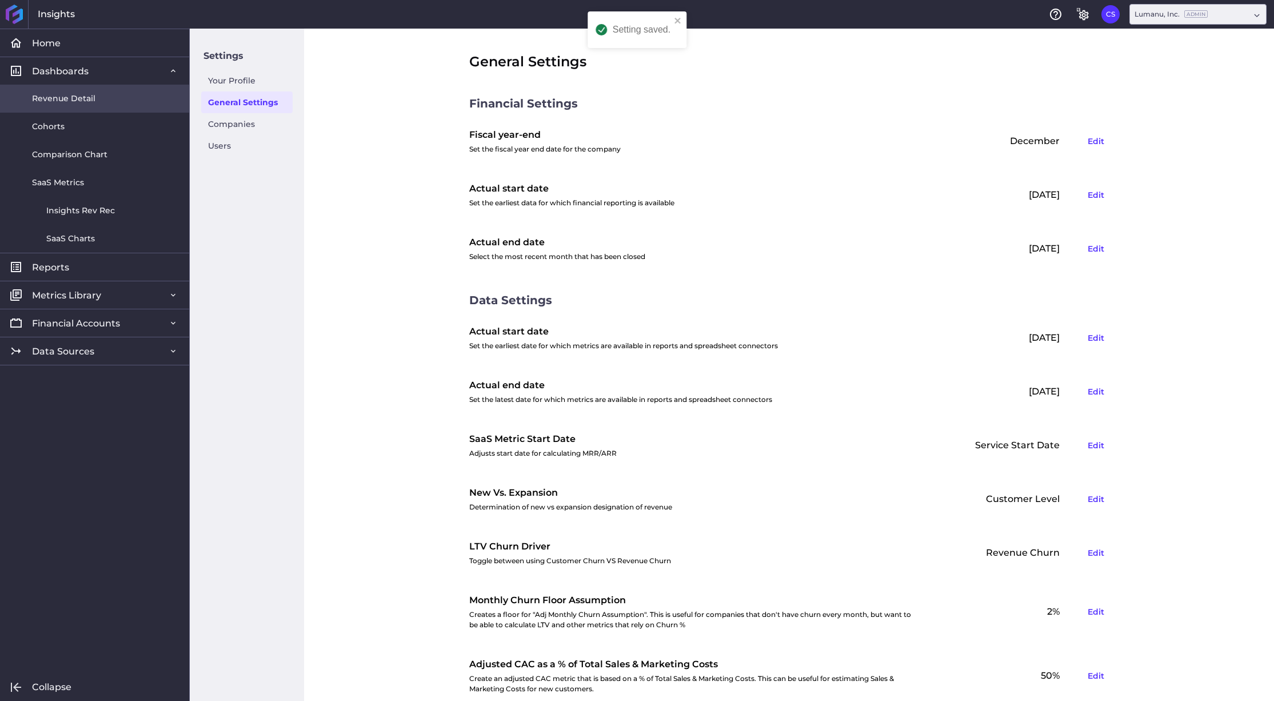
click at [68, 99] on span "Revenue Detail" at bounding box center [63, 99] width 63 height 12
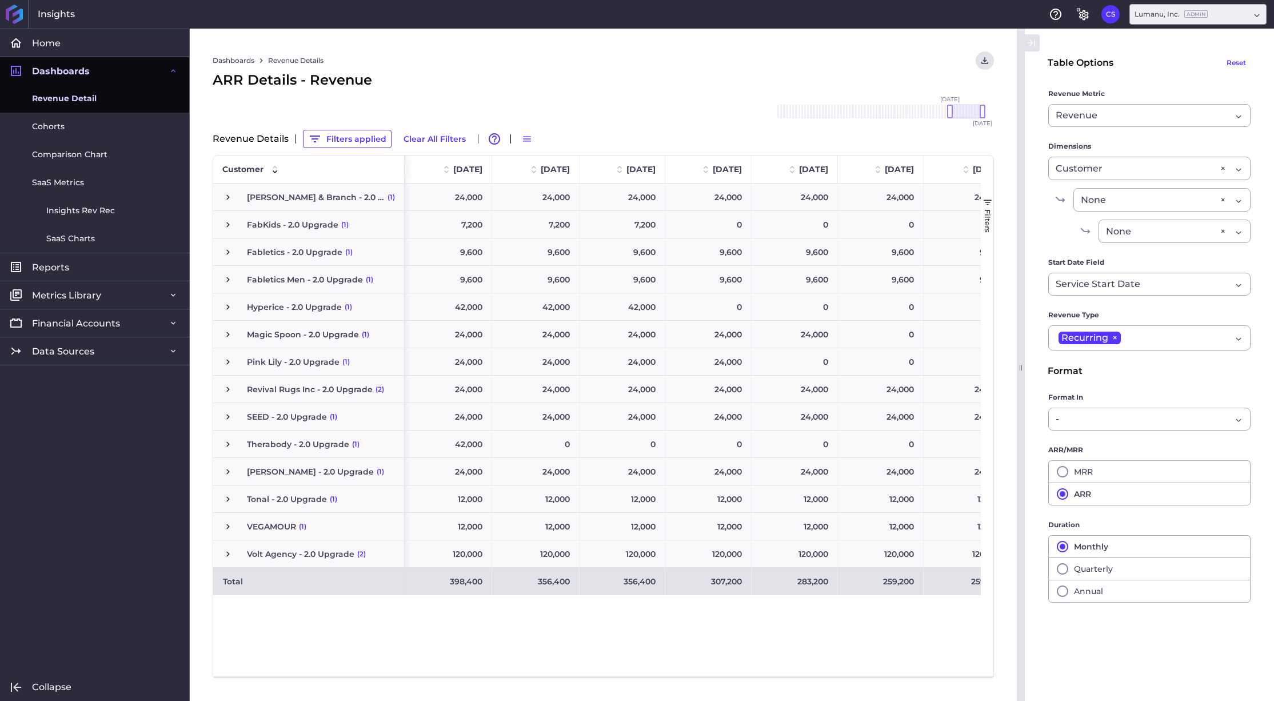
scroll to position [0, 460]
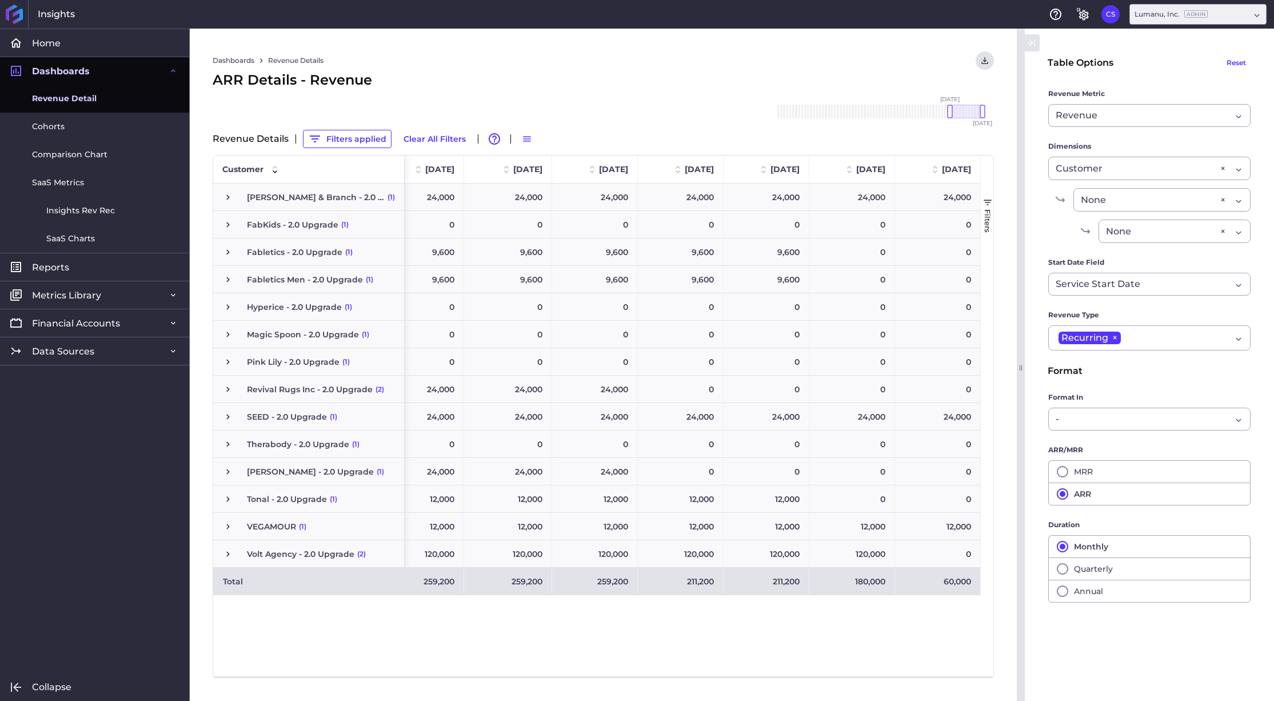
click at [992, 207] on button "Filters" at bounding box center [987, 215] width 13 height 82
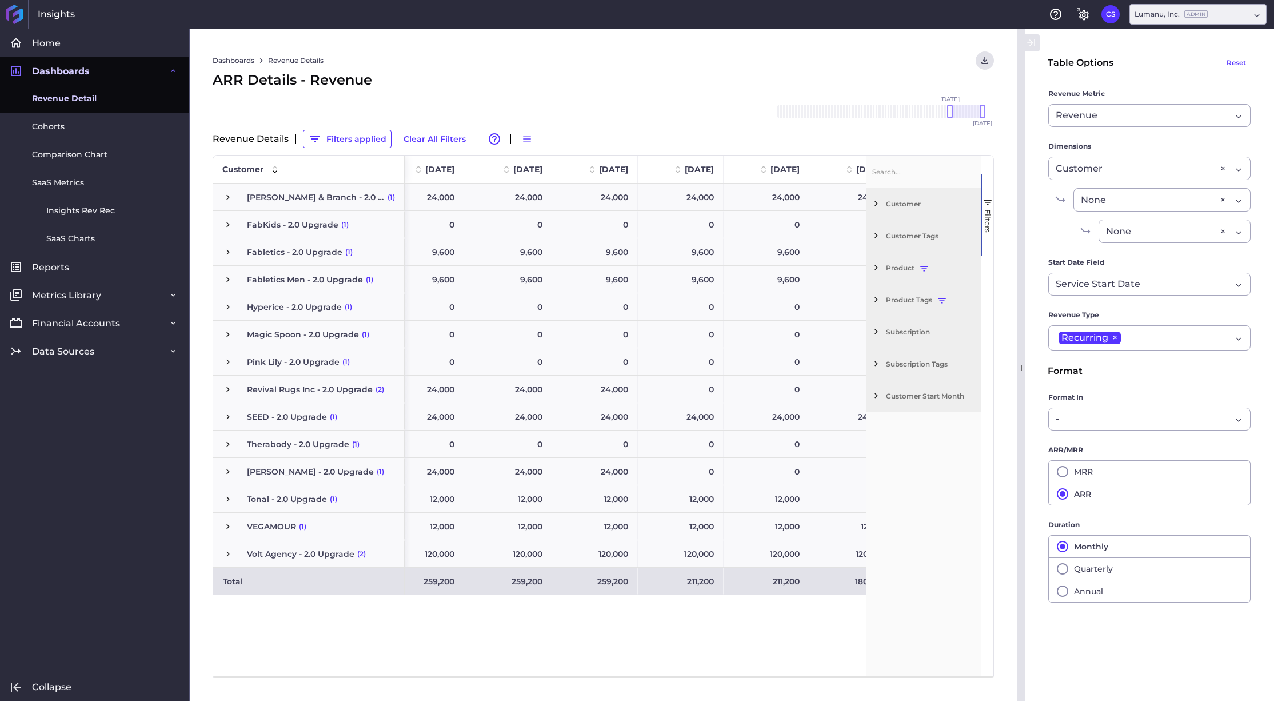
click at [785, 624] on div "24,000 24,000 24,000 24,000 24,000 24,000 24,000 24,000 24,000 0 0 0 0 0 0 0 0 …" at bounding box center [636, 429] width 462 height 493
click at [796, 630] on div "24,000 24,000 24,000 24,000 24,000 24,000 24,000 24,000 24,000 0 0 0 0 0 0 0 0 …" at bounding box center [636, 429] width 462 height 493
click at [989, 203] on span "button" at bounding box center [987, 202] width 10 height 10
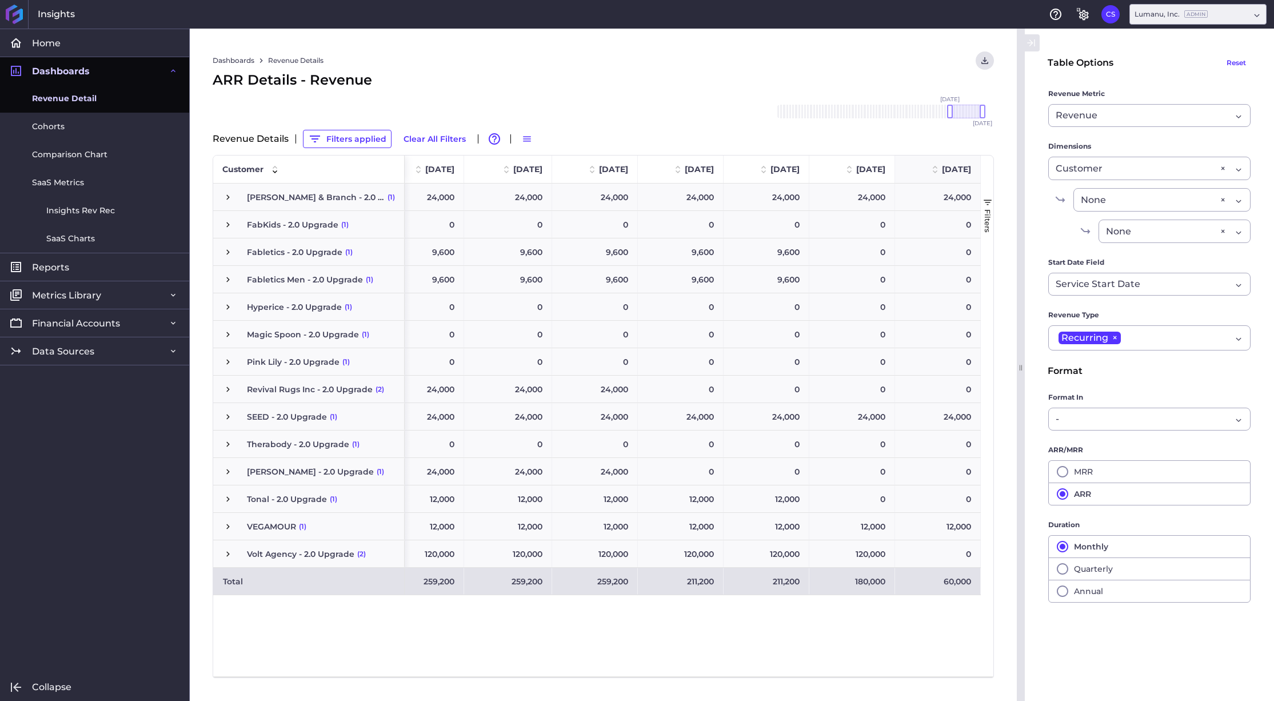
click at [928, 169] on span at bounding box center [935, 169] width 14 height 14
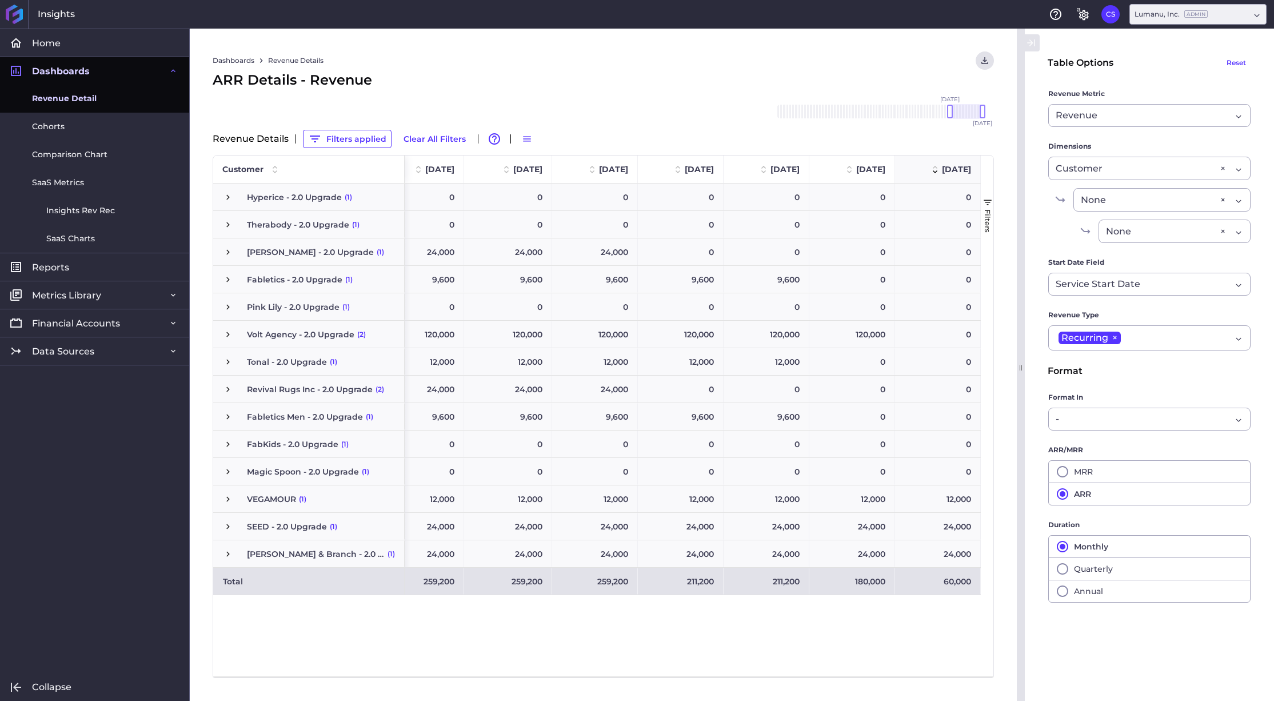
click at [928, 169] on span at bounding box center [935, 169] width 14 height 14
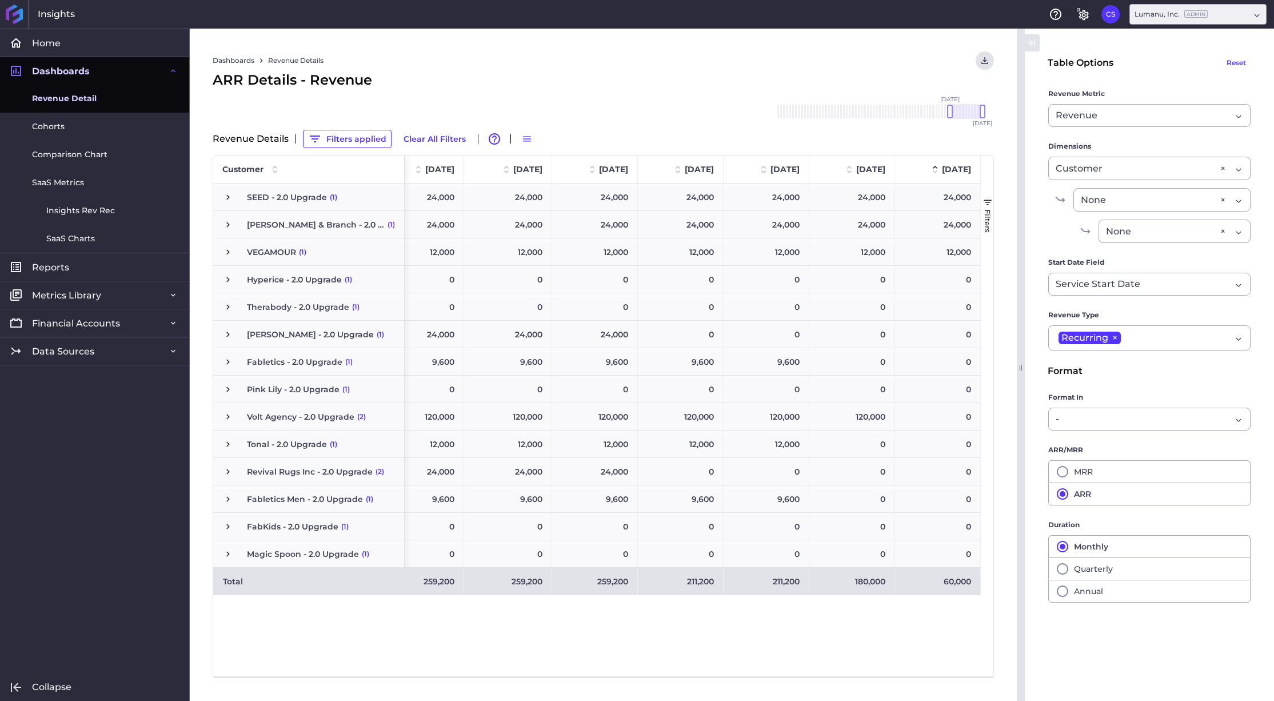
click at [331, 198] on span "(1)" at bounding box center [333, 197] width 7 height 26
click at [332, 197] on span "(1)" at bounding box center [333, 197] width 7 height 26
click at [988, 203] on span "button" at bounding box center [987, 202] width 10 height 10
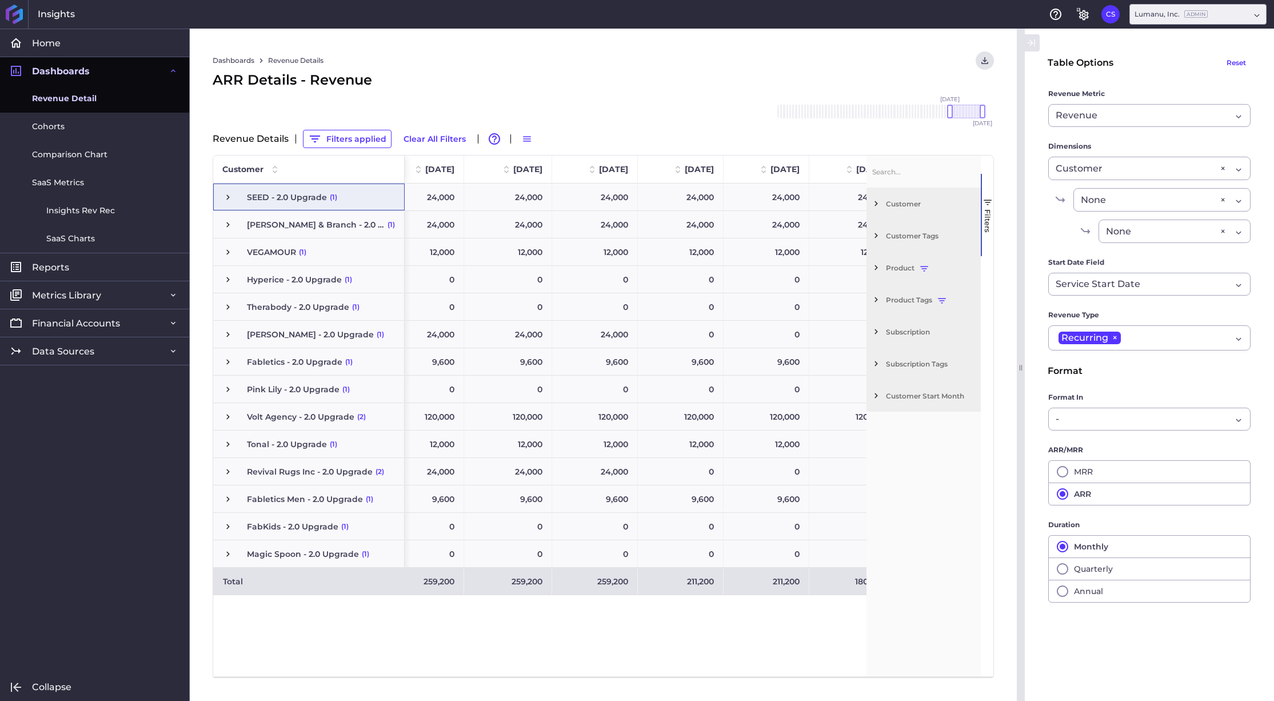
click at [940, 299] on span "Product Tags" at bounding box center [931, 299] width 90 height 9
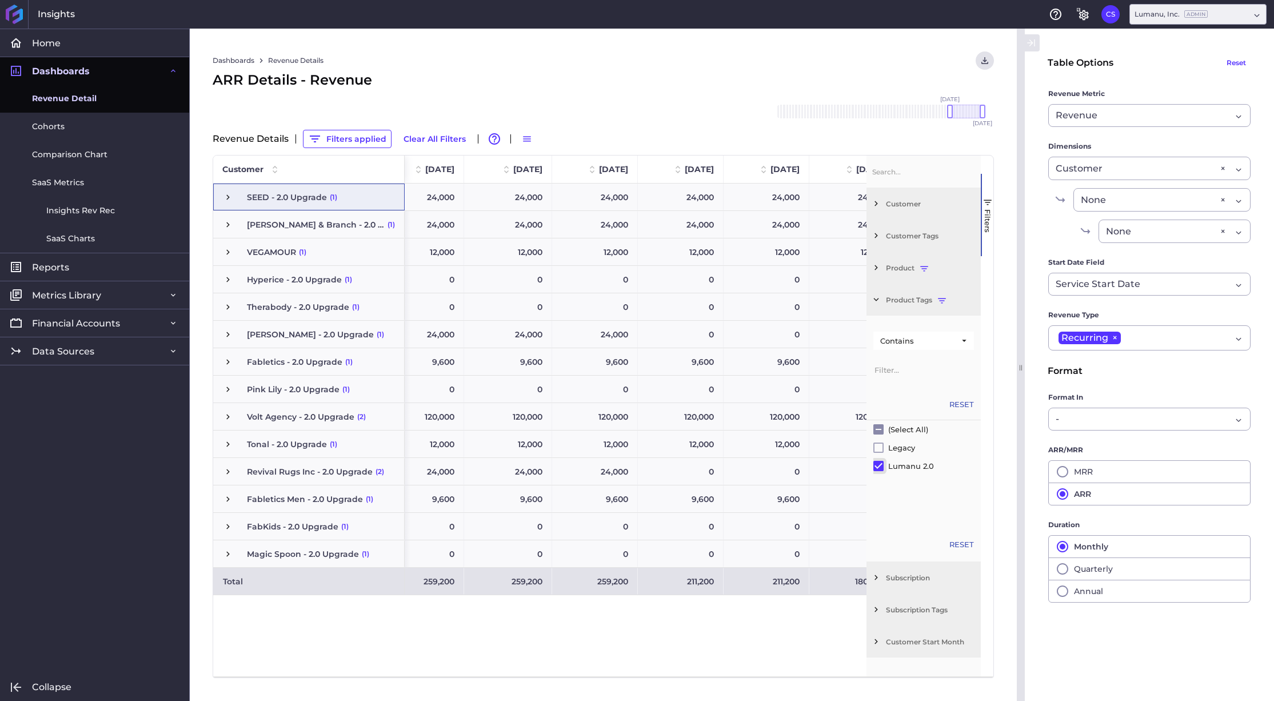
click at [877, 467] on input "Filter List" at bounding box center [878, 466] width 10 height 10
checkbox input "false"
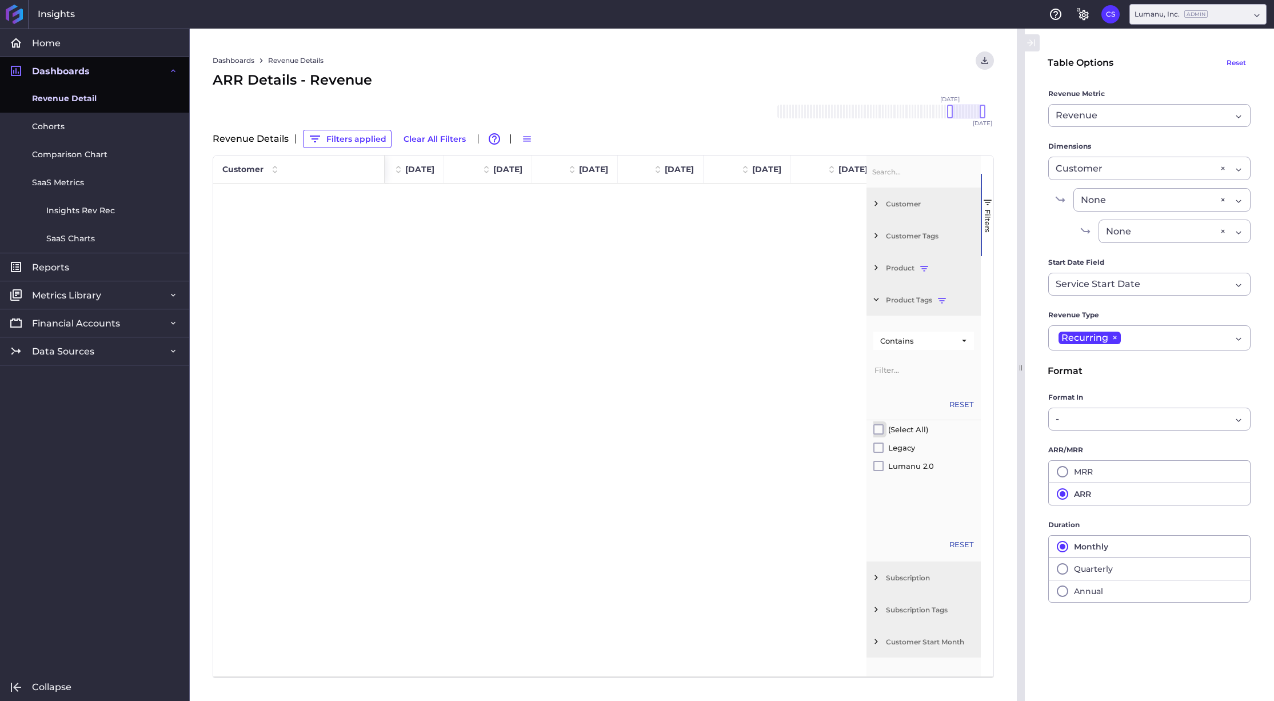
click at [878, 430] on input "Filter List" at bounding box center [878, 429] width 10 height 10
checkbox input "true"
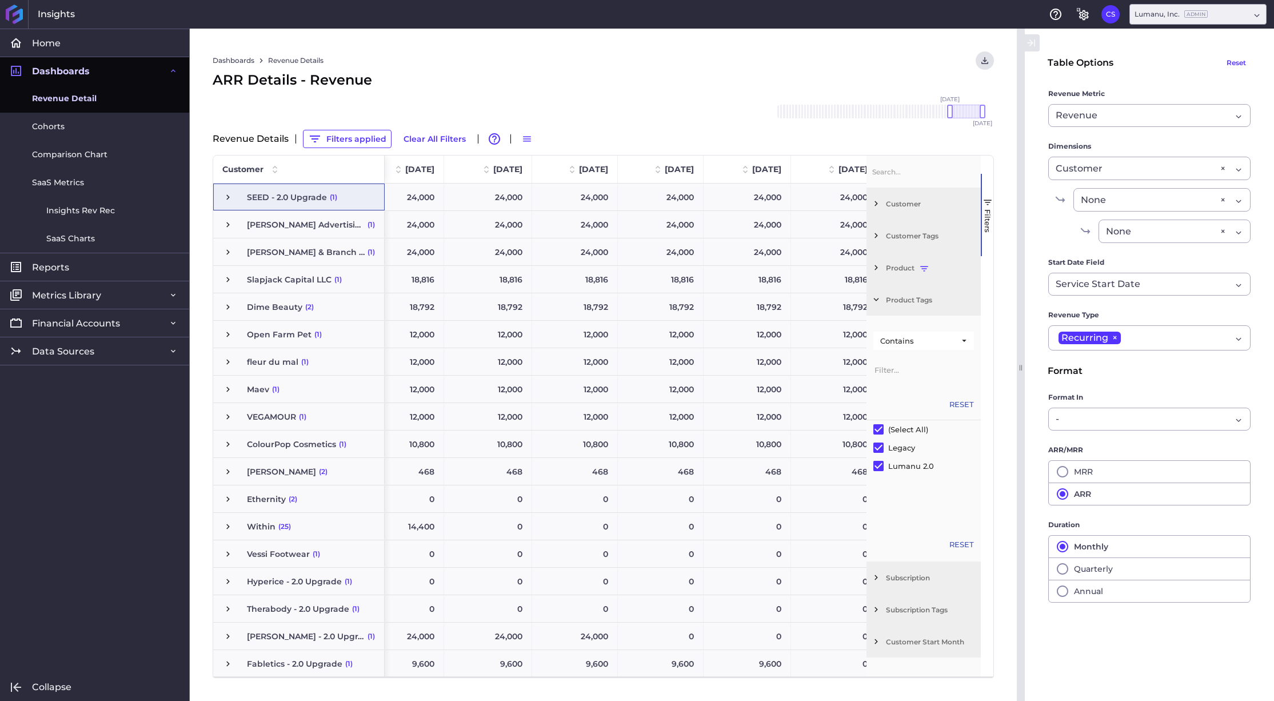
click at [923, 66] on div "Dashboards Revenue Details Download CSV... Download CSV Download CSV with under…" at bounding box center [603, 60] width 781 height 18
click at [989, 206] on span "button" at bounding box center [987, 202] width 10 height 10
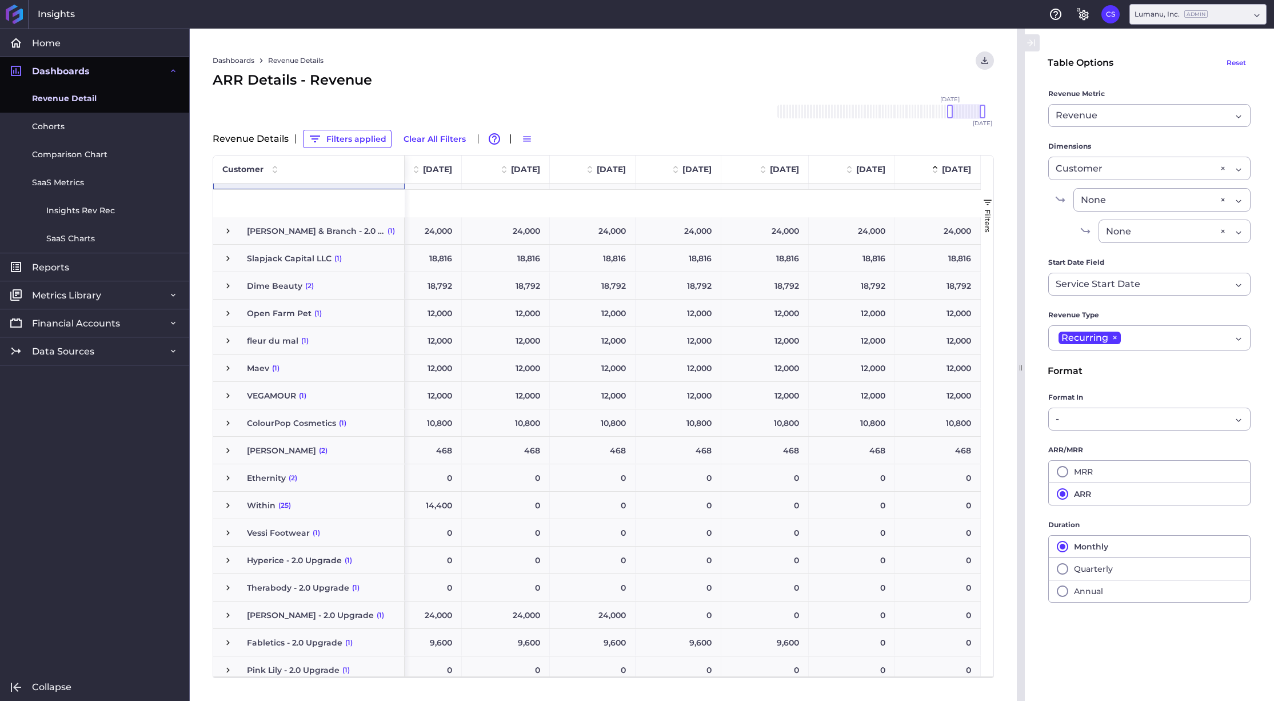
scroll to position [0, 0]
